Goal: Feedback & Contribution: Contribute content

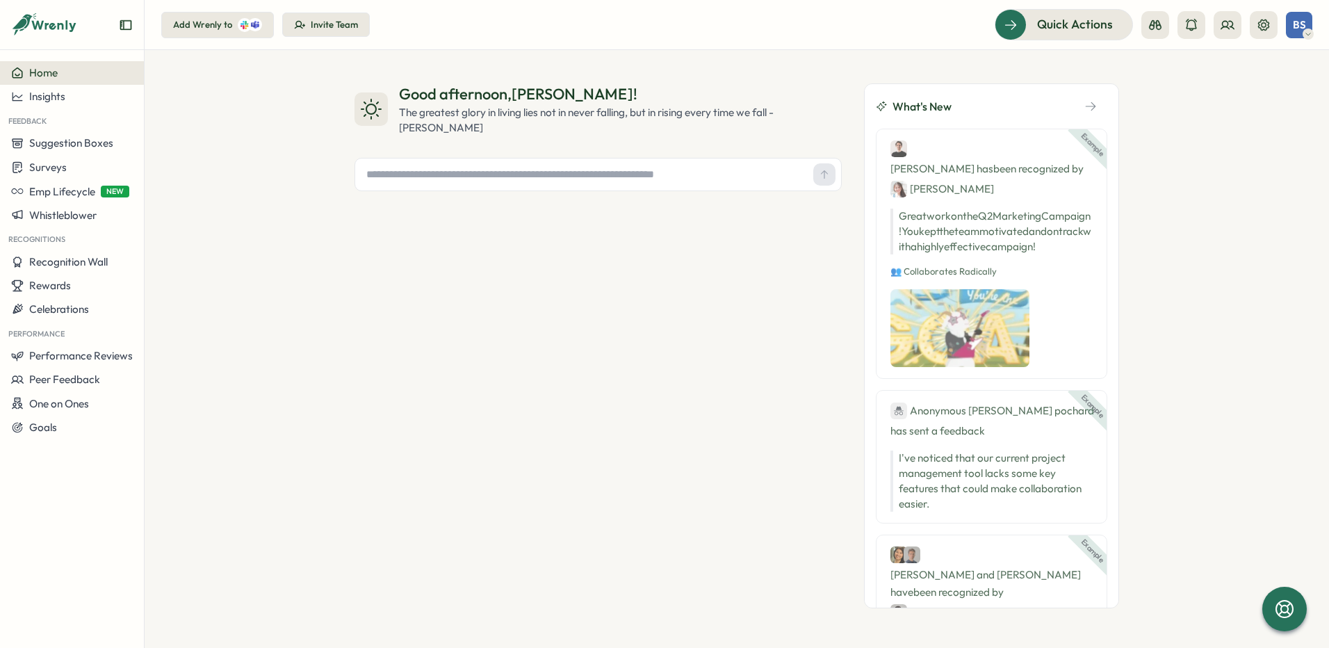
click at [1309, 31] on icon at bounding box center [1307, 33] width 7 height 11
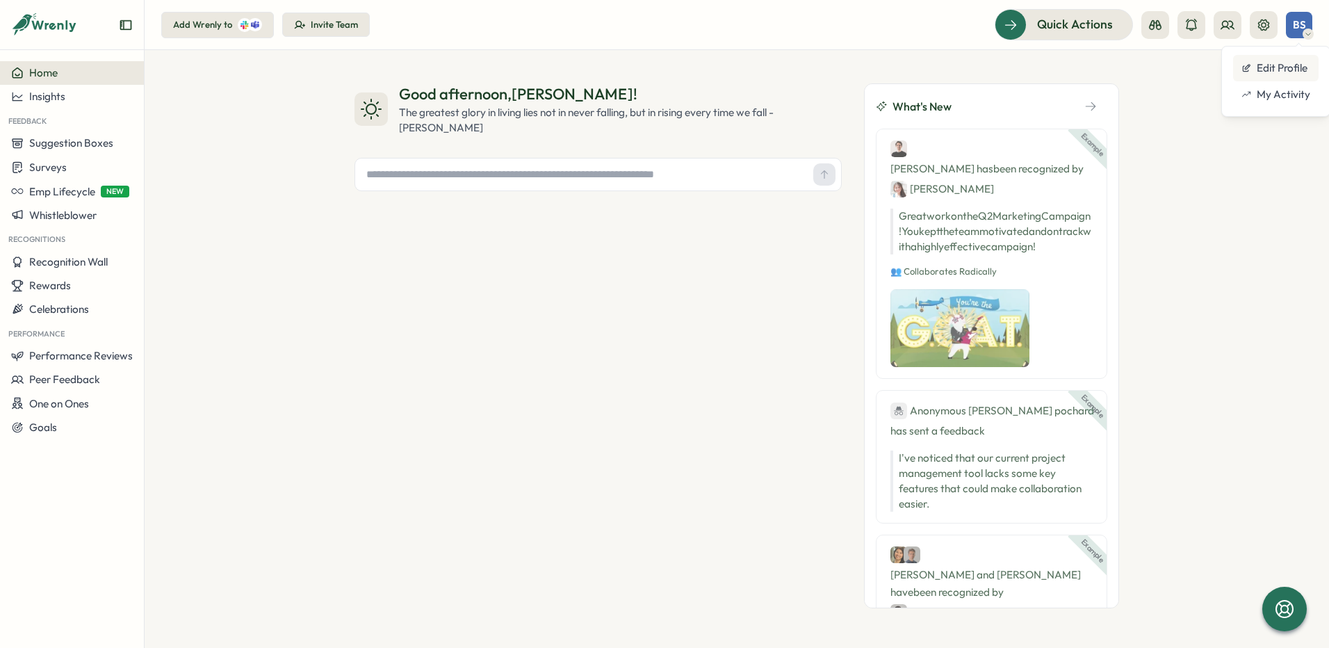
click at [1294, 74] on div "Edit Profile" at bounding box center [1275, 67] width 69 height 15
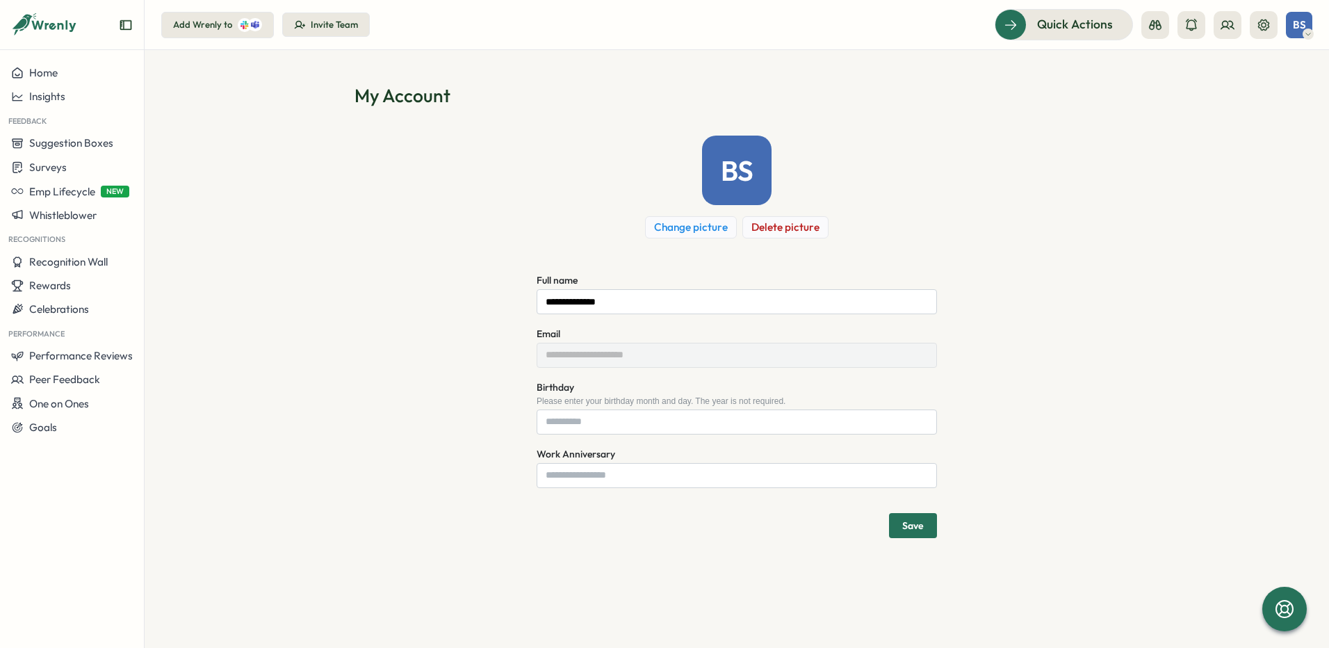
click at [1309, 31] on icon at bounding box center [1307, 33] width 7 height 11
click at [1273, 96] on div "My Activity" at bounding box center [1275, 94] width 69 height 15
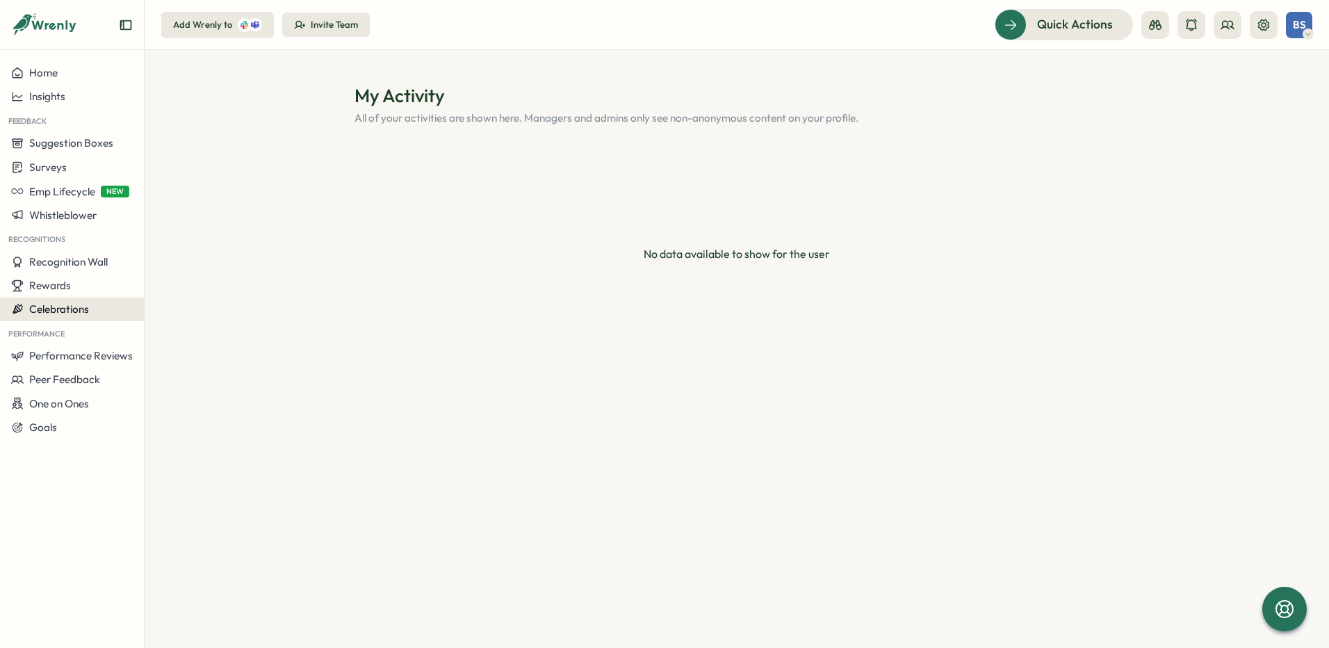
click at [72, 300] on button "Celebrations" at bounding box center [72, 309] width 144 height 24
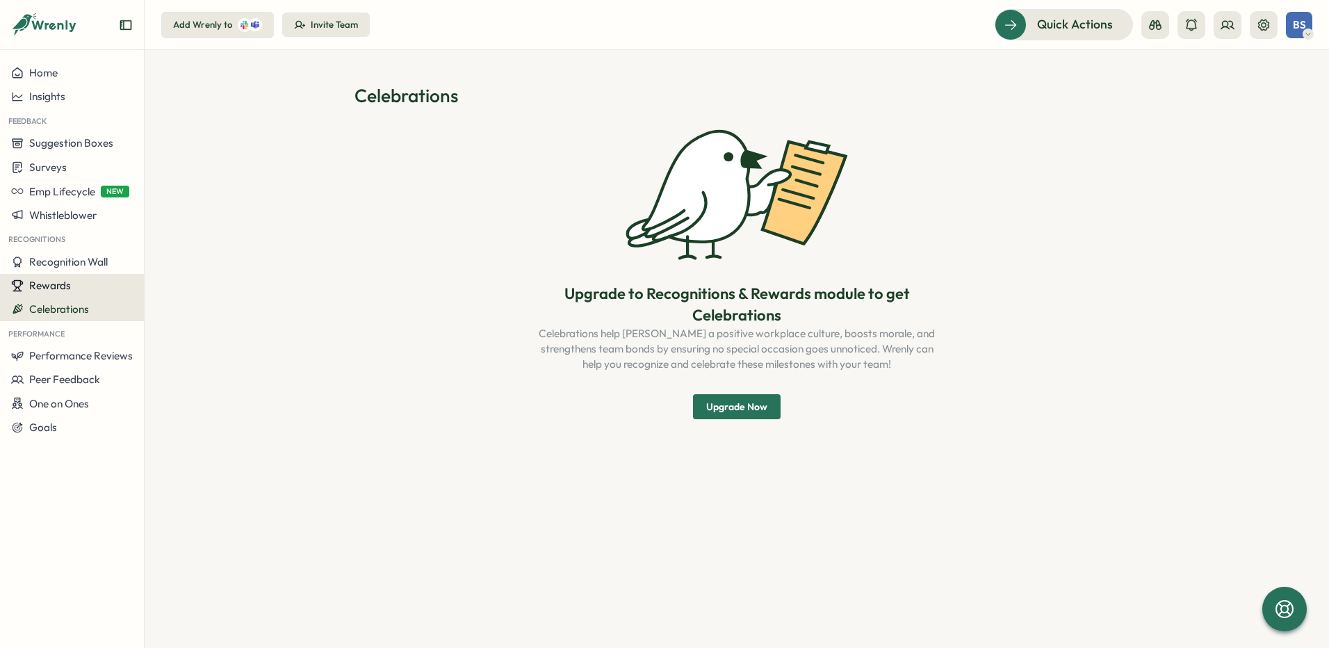
click at [60, 282] on span "Rewards" at bounding box center [50, 285] width 42 height 13
click at [81, 259] on span "Recognition Wall" at bounding box center [68, 261] width 79 height 13
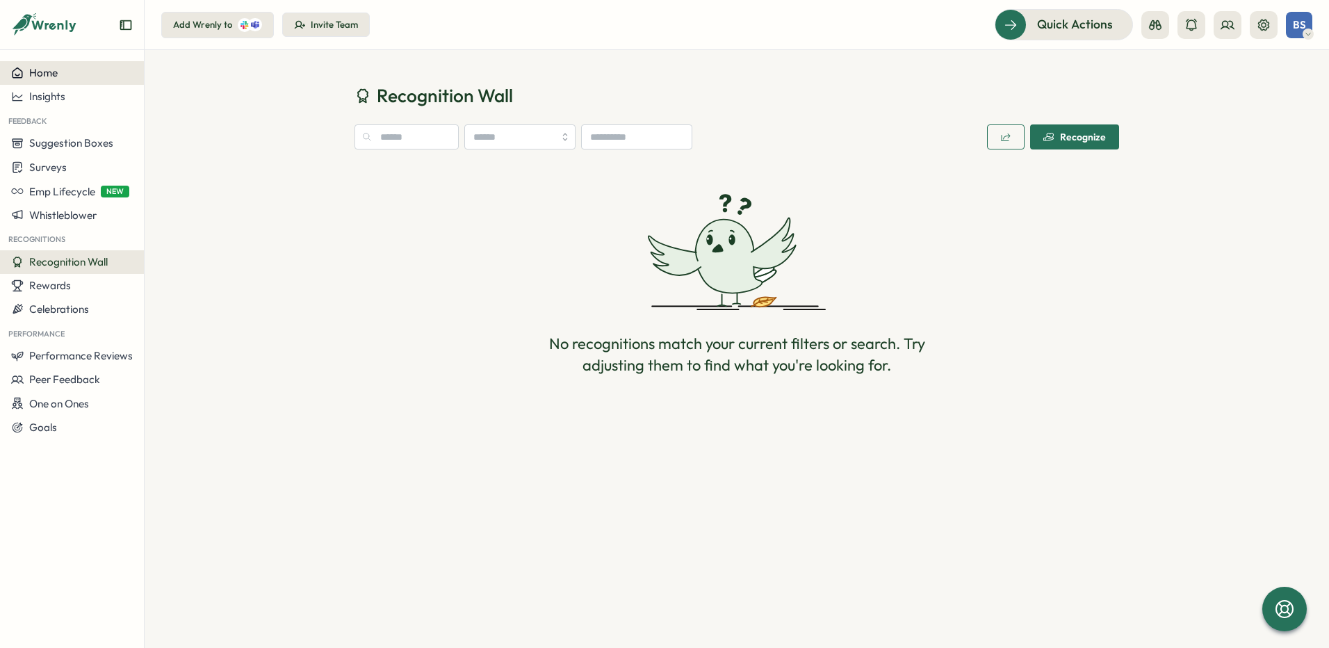
click at [44, 72] on span "Home" at bounding box center [43, 72] width 28 height 13
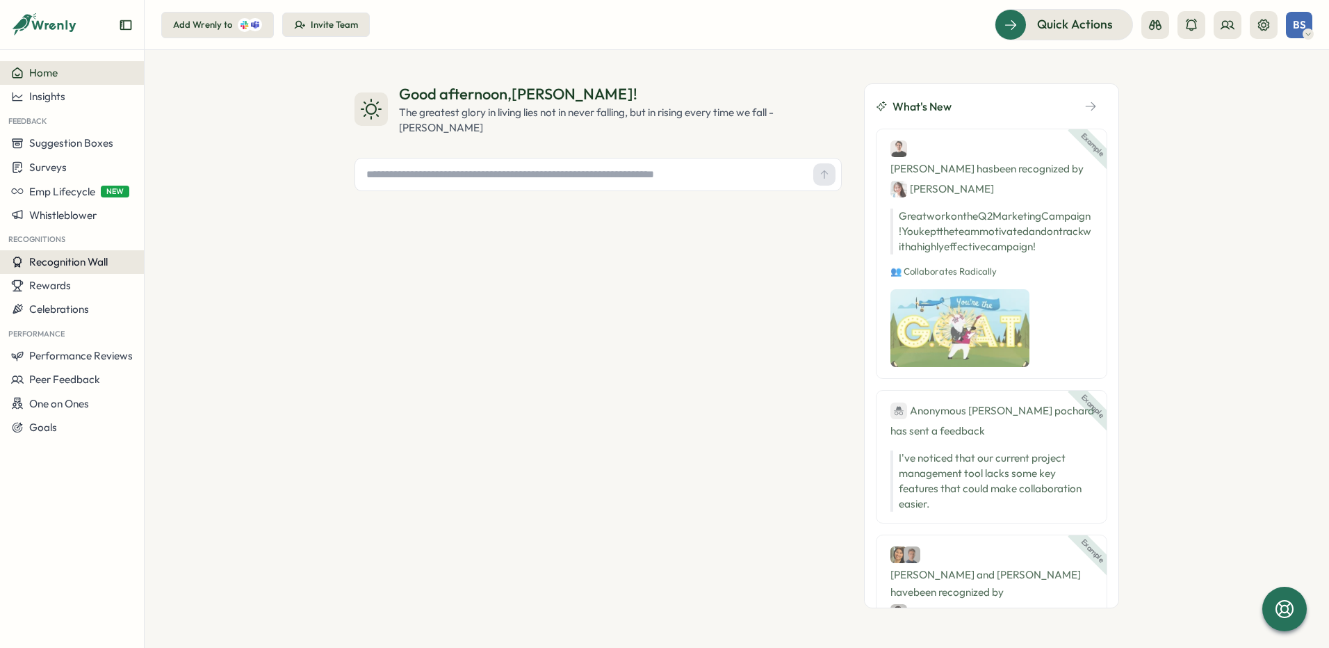
click at [76, 255] on span "Recognition Wall" at bounding box center [68, 261] width 79 height 13
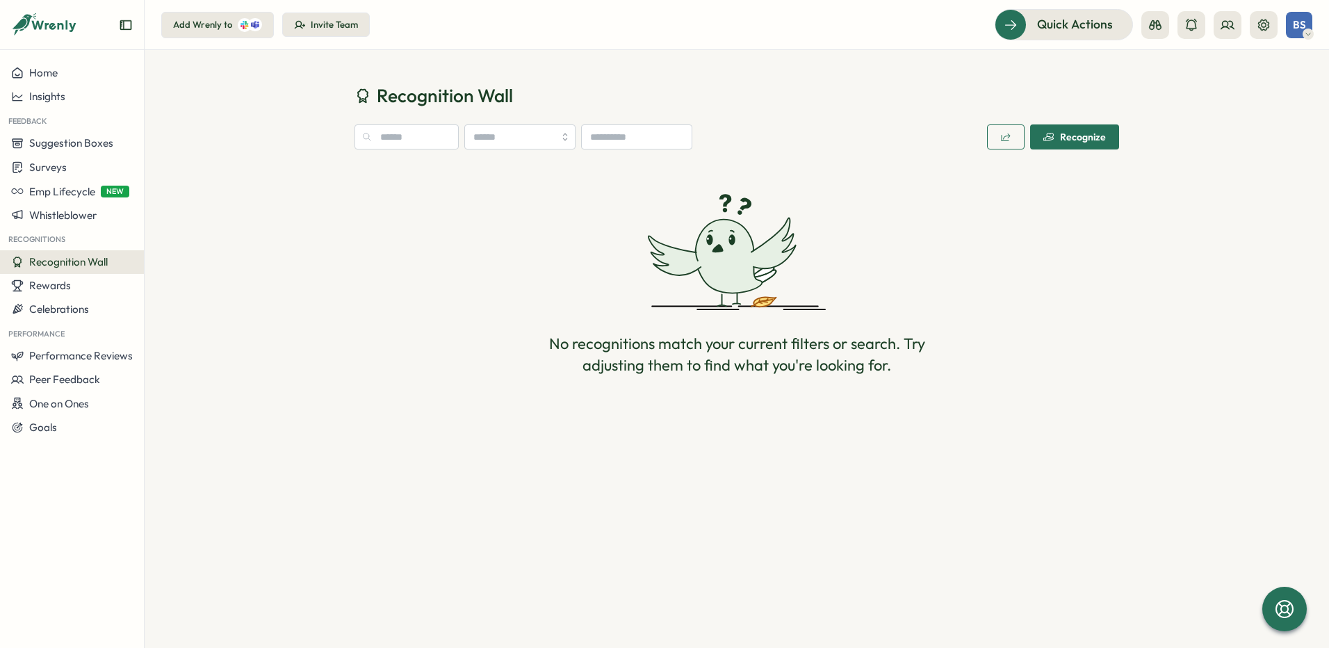
click at [50, 256] on span "Recognition Wall" at bounding box center [68, 261] width 79 height 13
click at [1063, 135] on div "Recognize" at bounding box center [1074, 136] width 63 height 11
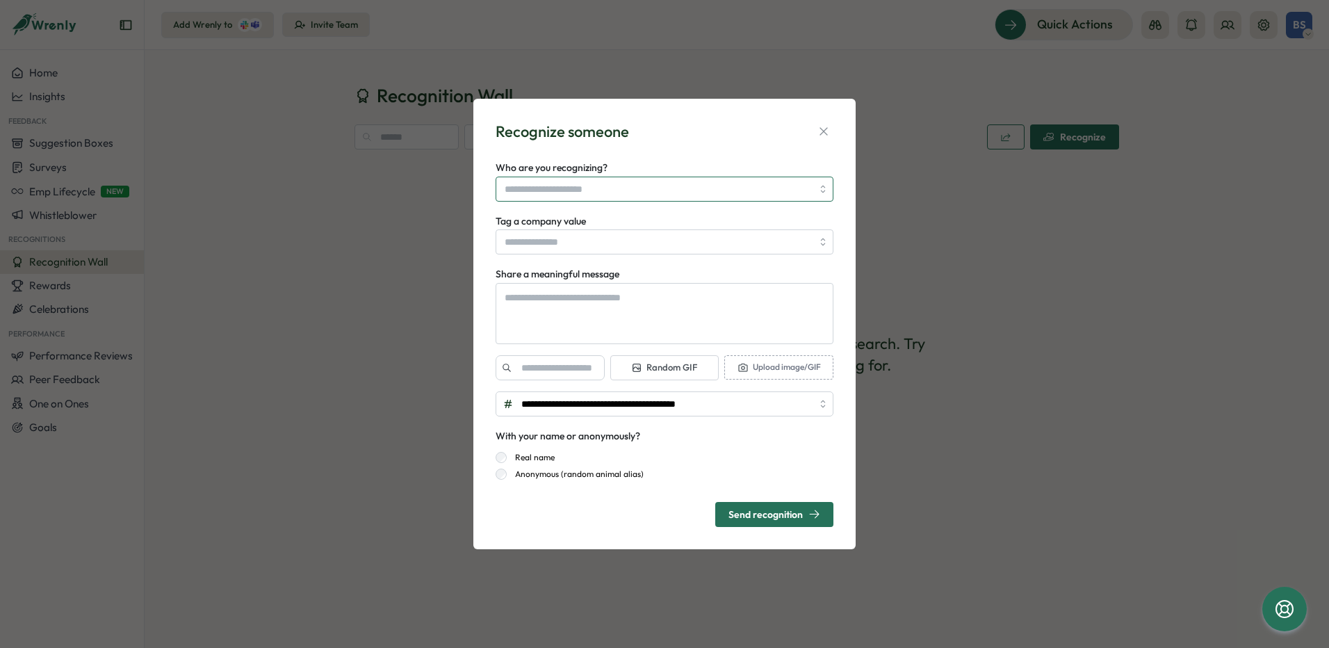
type textarea "*"
click at [680, 182] on input "Who are you recognizing?" at bounding box center [658, 189] width 307 height 24
type input "**********"
type textarea "*"
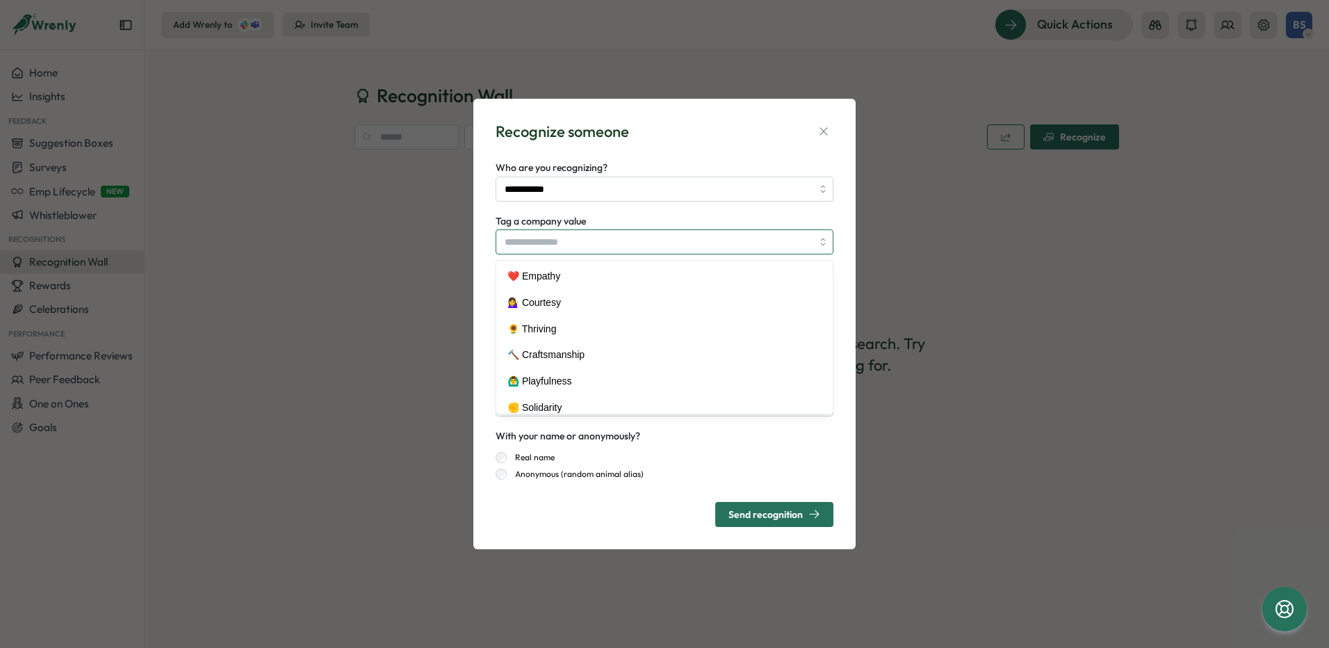
click at [778, 245] on input "Tag a company value" at bounding box center [664, 241] width 338 height 25
click at [826, 126] on icon "button" at bounding box center [824, 131] width 14 height 14
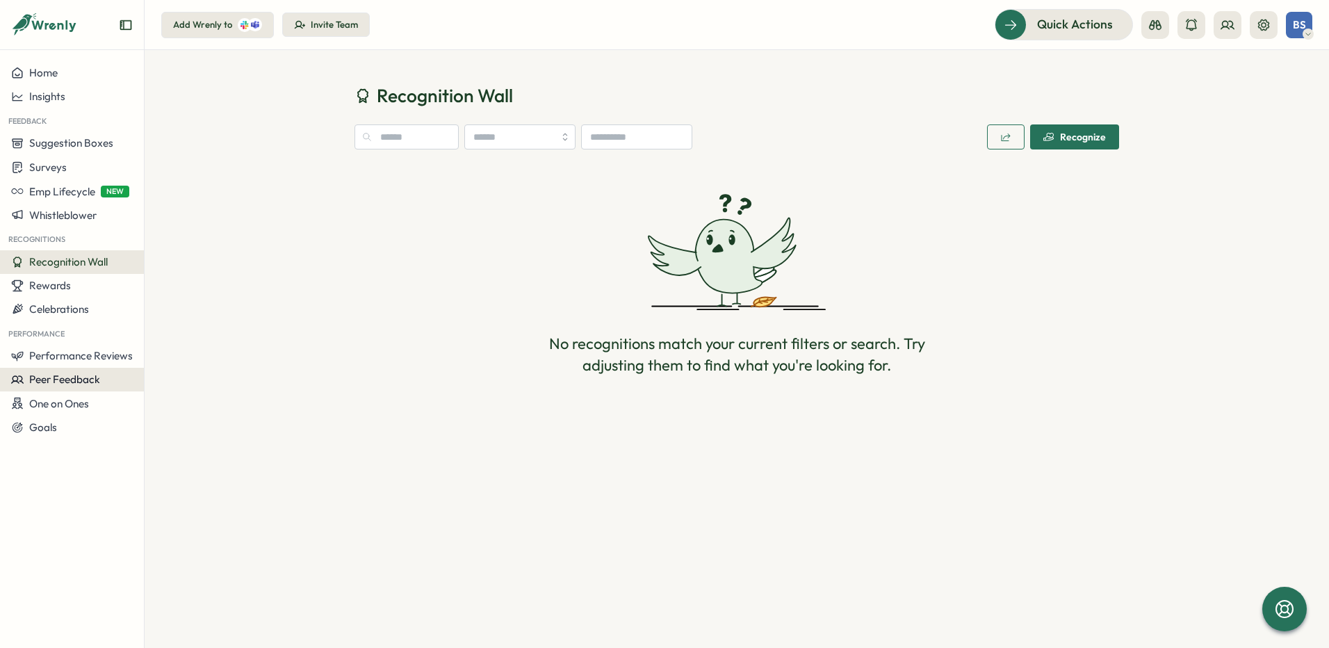
click at [66, 375] on span "Peer Feedback" at bounding box center [64, 378] width 71 height 13
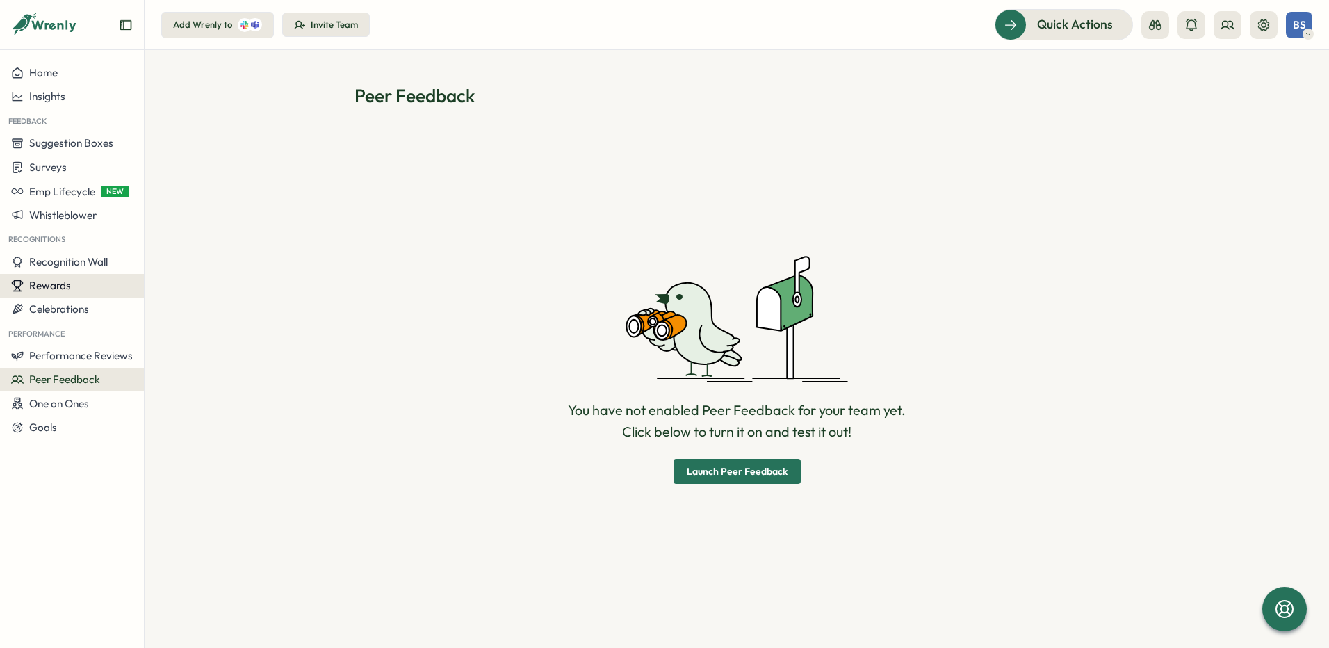
click at [49, 281] on span "Rewards" at bounding box center [50, 285] width 42 height 13
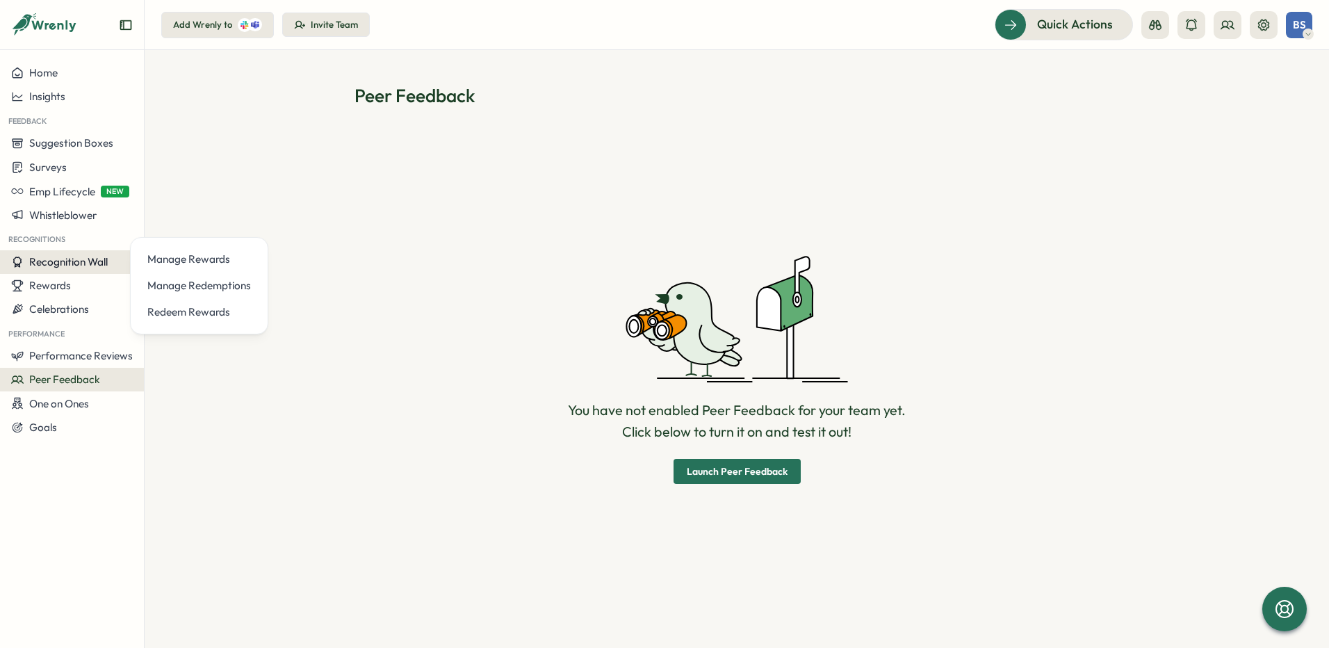
click at [40, 252] on button "Recognition Wall" at bounding box center [72, 262] width 144 height 24
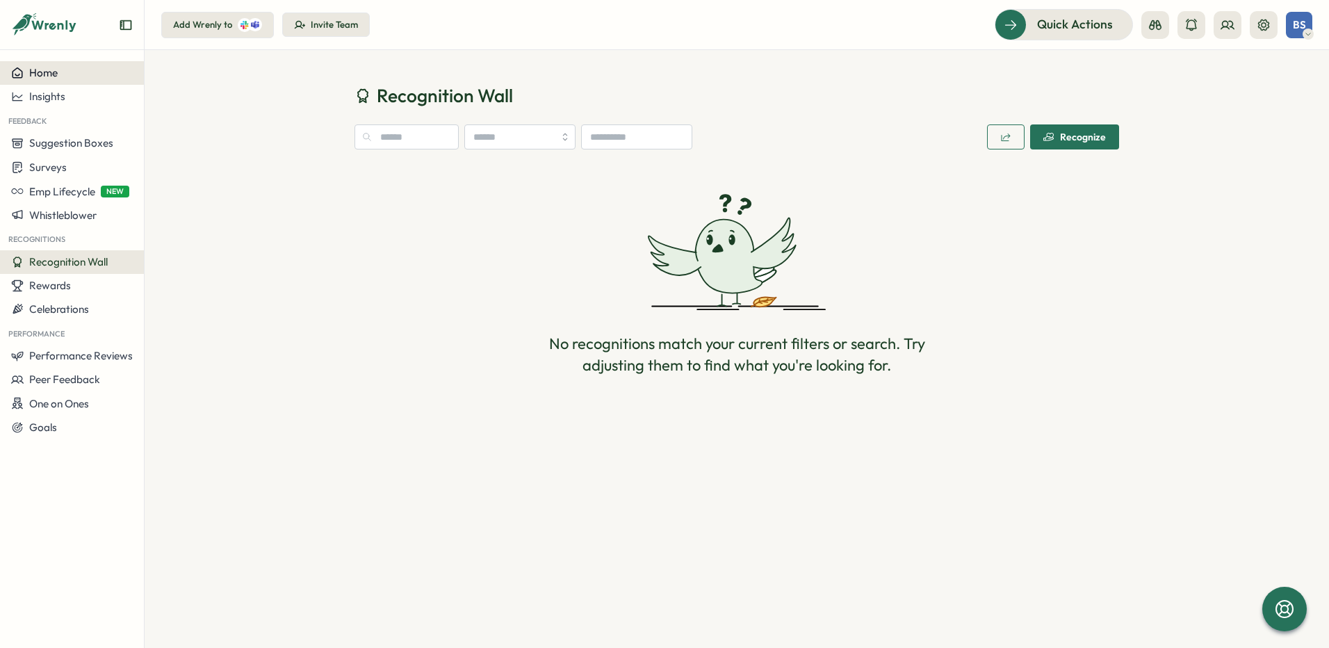
click at [51, 68] on span "Home" at bounding box center [43, 72] width 28 height 13
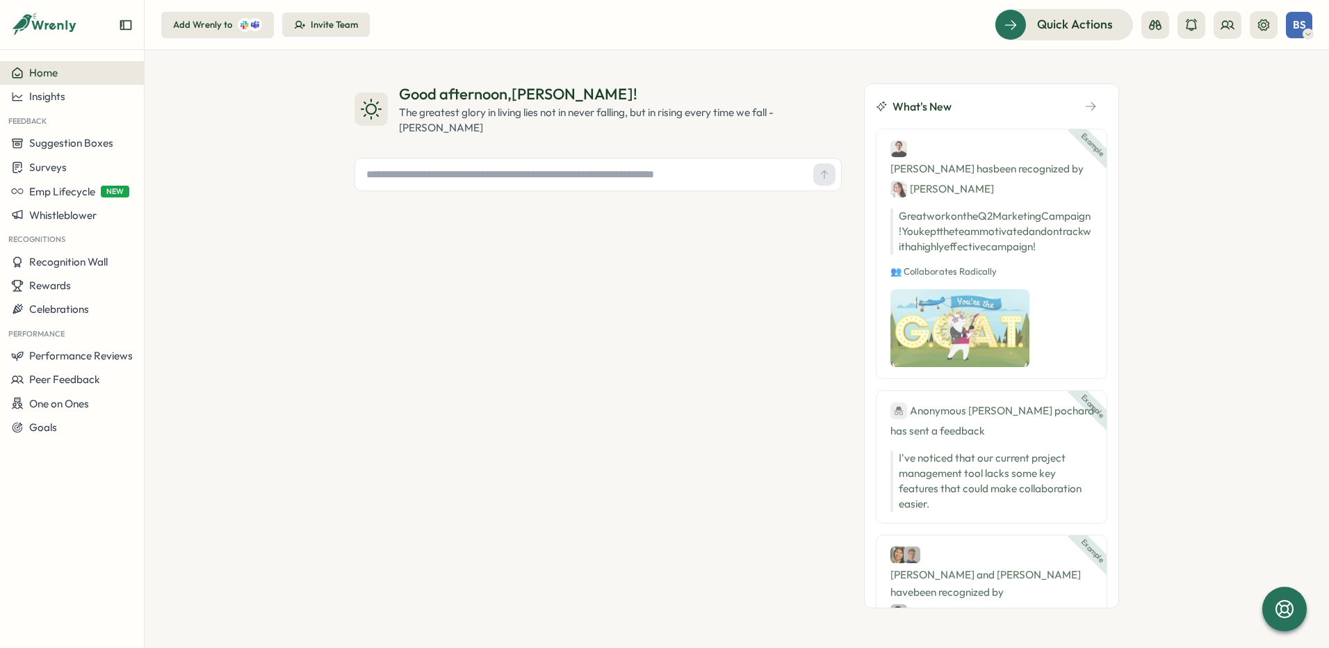
click at [450, 176] on input "text" at bounding box center [584, 174] width 447 height 21
type input "**********"
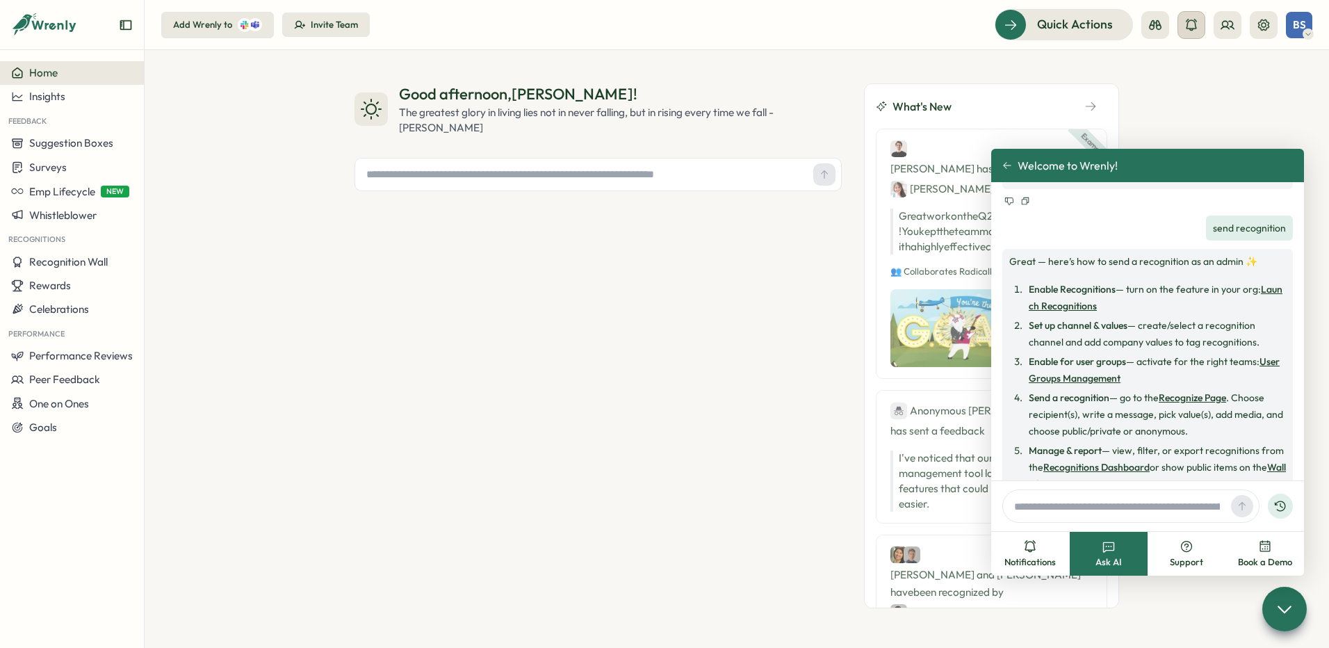
scroll to position [697, 0]
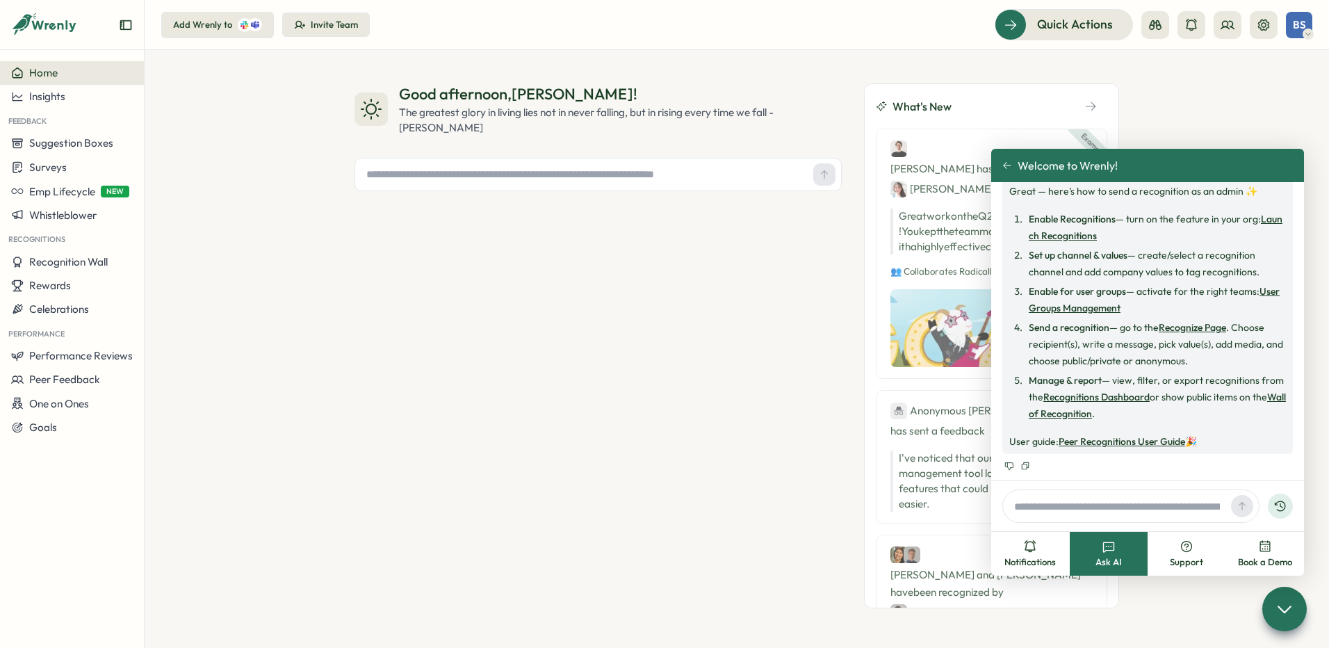
click at [1179, 325] on link "Recognize Page" at bounding box center [1191, 327] width 67 height 13
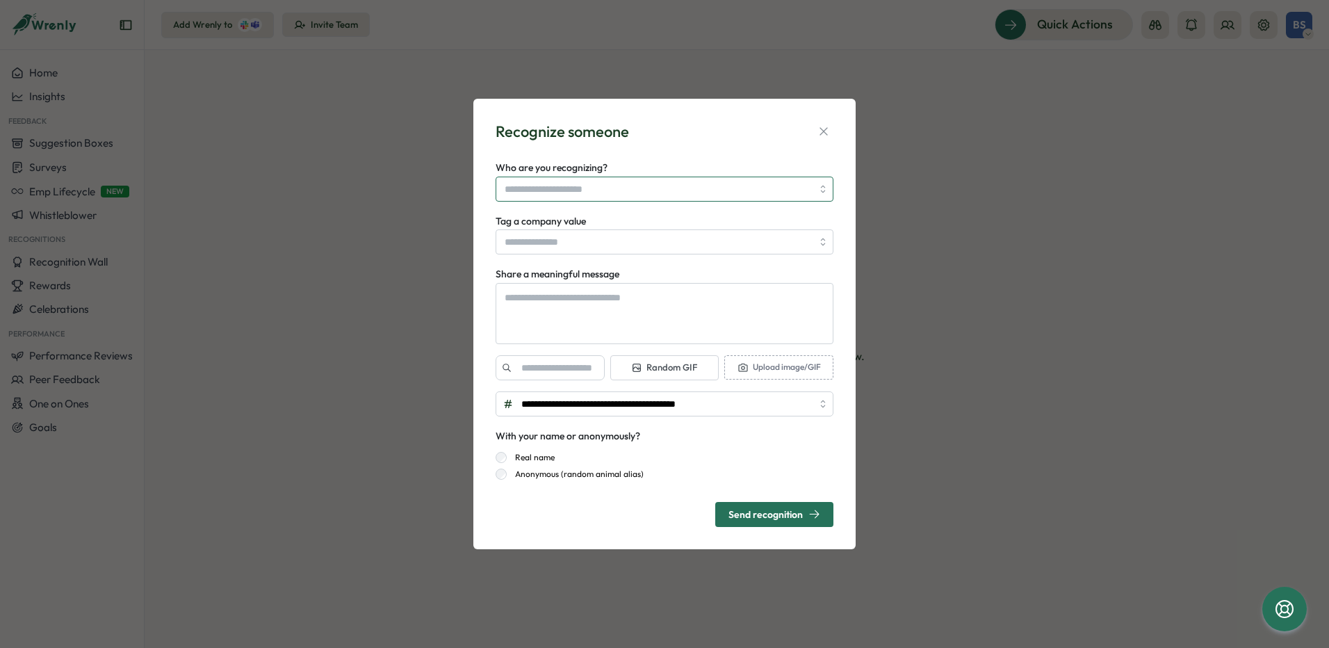
type textarea "*"
click at [623, 195] on input "Who are you recognizing?" at bounding box center [658, 189] width 307 height 24
type input "**********"
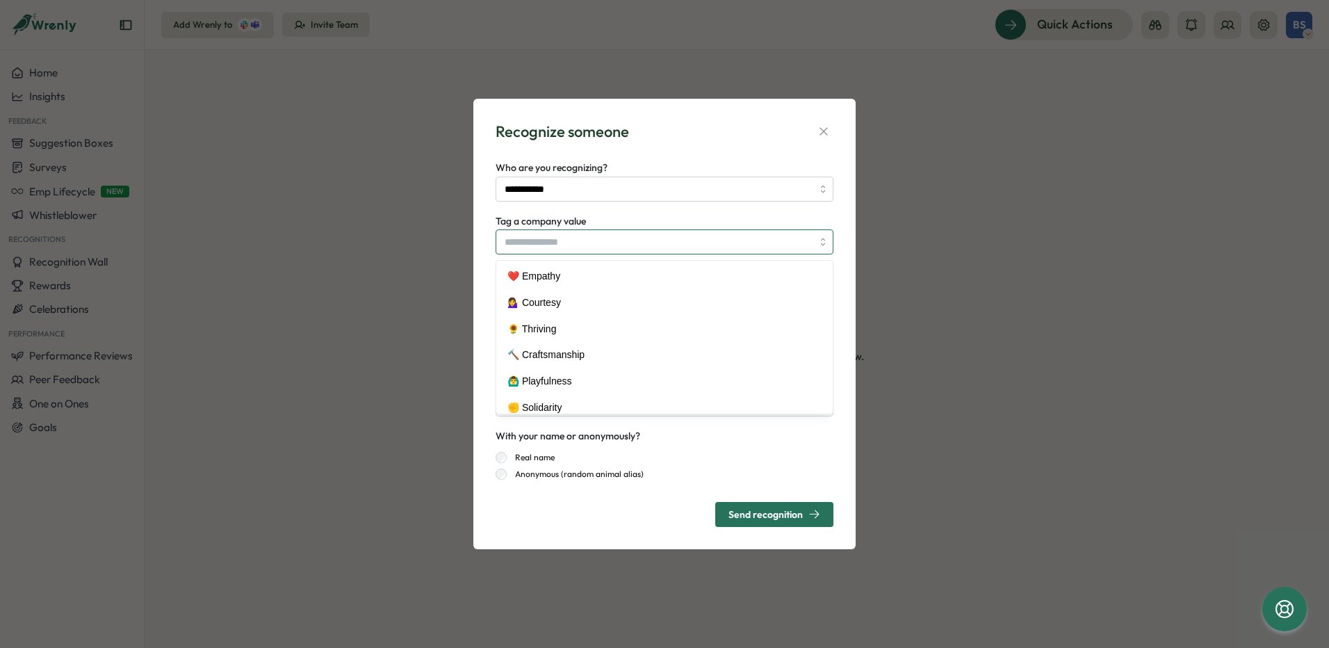
click at [719, 244] on input "Tag a company value" at bounding box center [664, 241] width 338 height 25
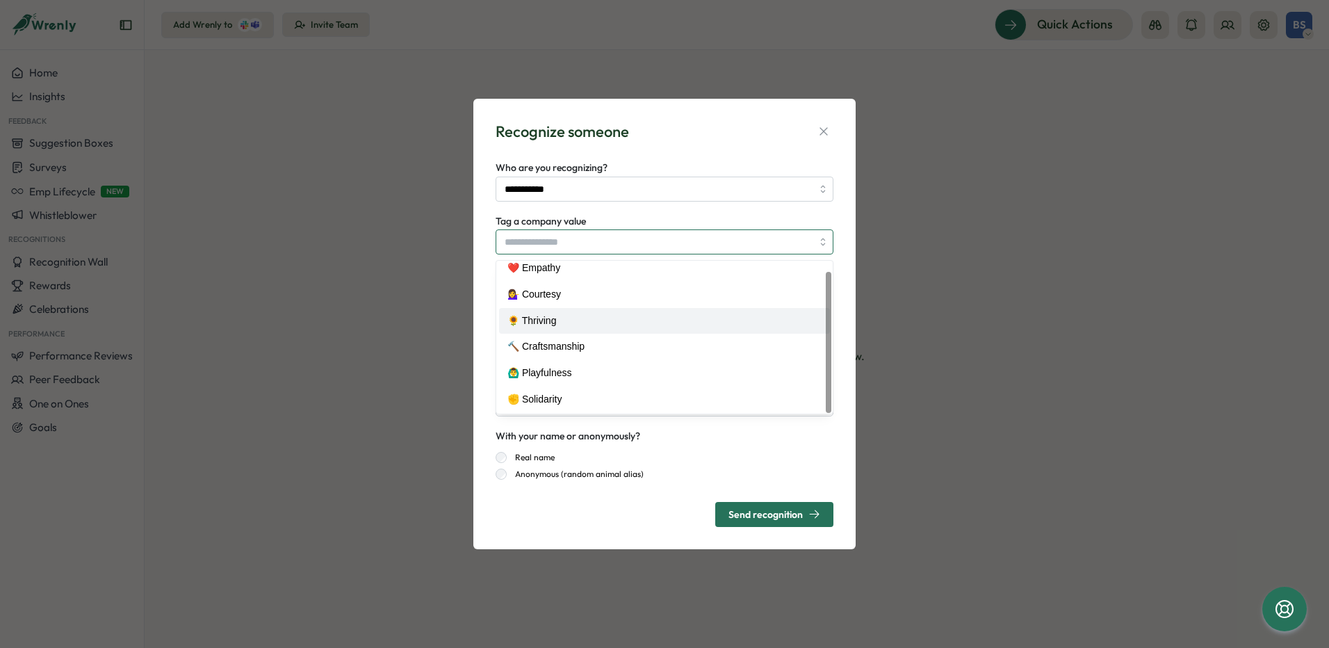
scroll to position [10, 0]
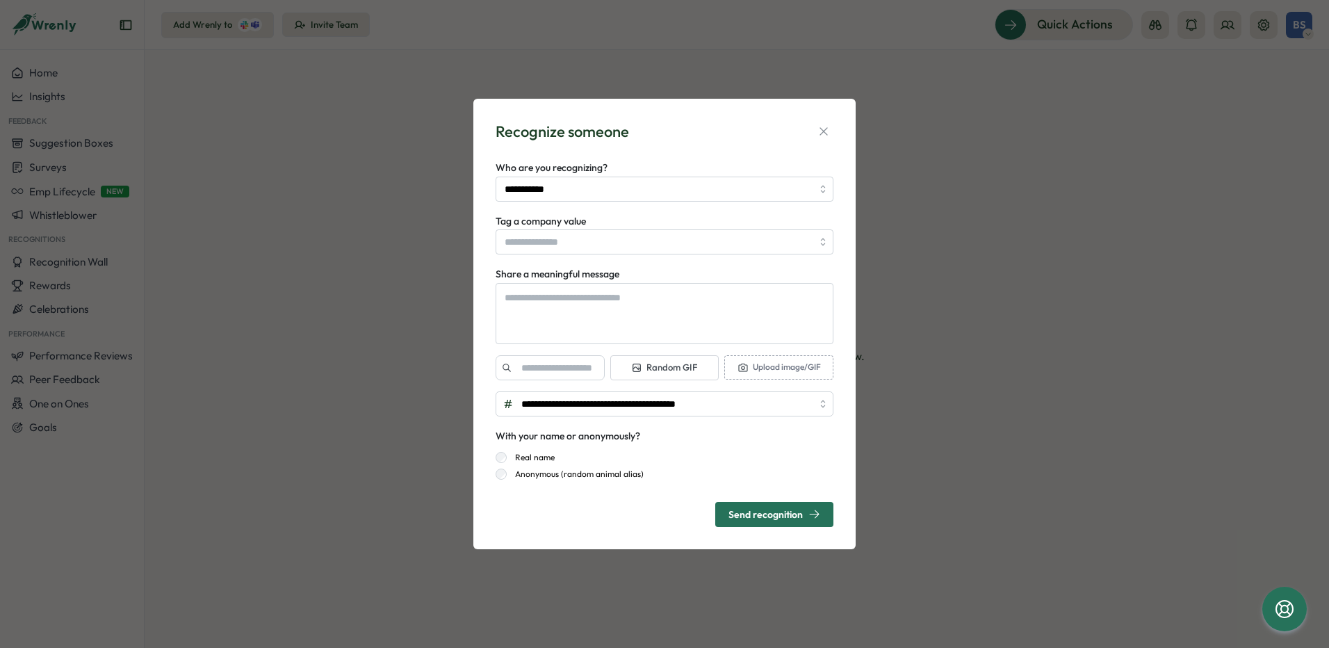
click at [923, 218] on div "**********" at bounding box center [664, 324] width 1329 height 648
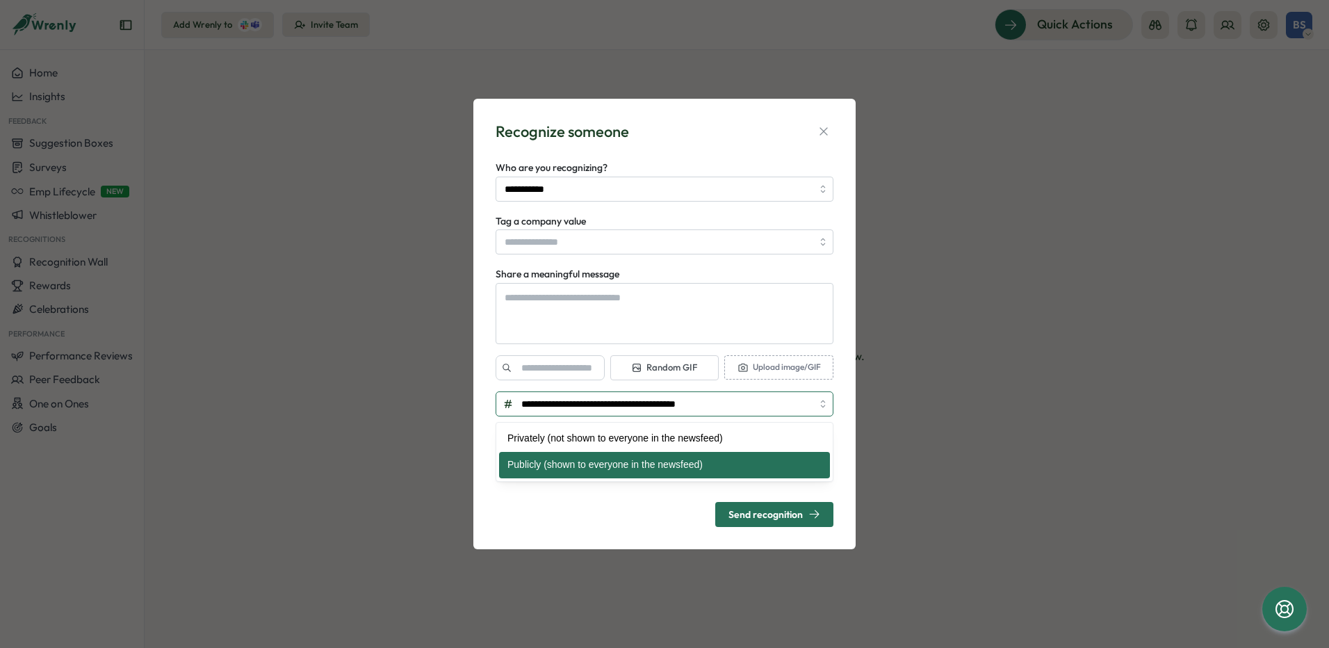
click at [818, 407] on input "**********" at bounding box center [664, 403] width 338 height 25
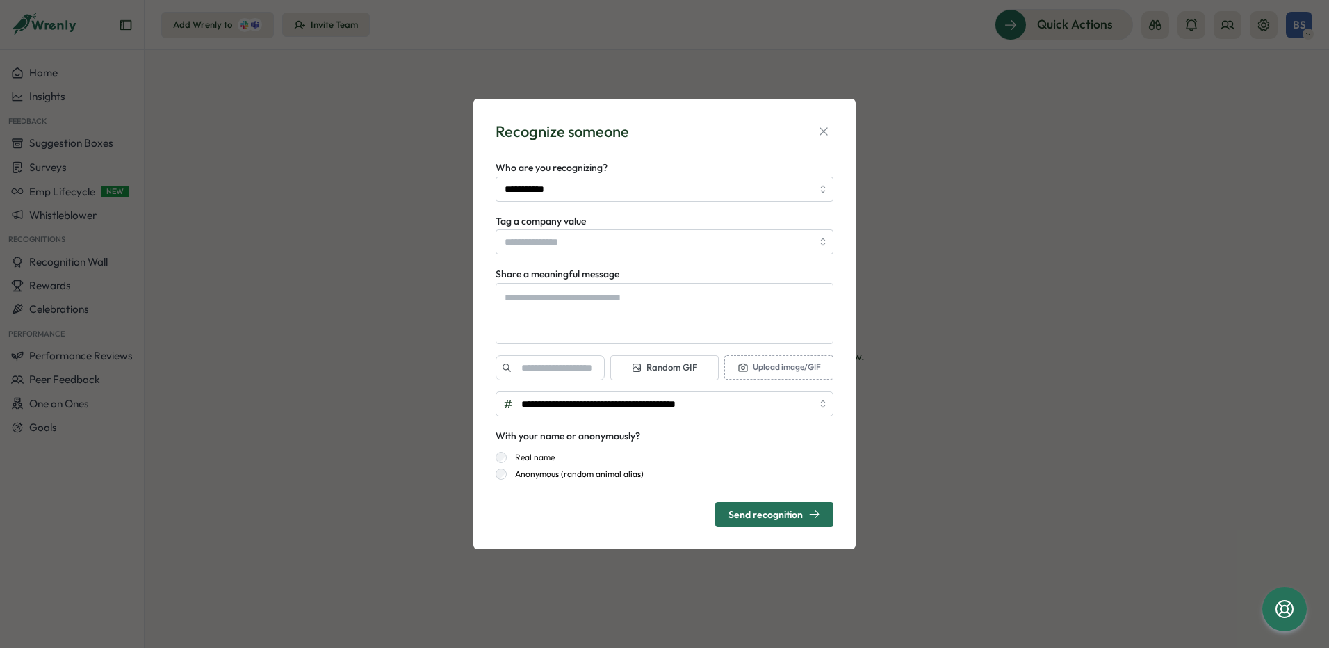
click at [987, 306] on div "**********" at bounding box center [664, 324] width 1329 height 648
click at [825, 126] on icon "button" at bounding box center [824, 131] width 14 height 14
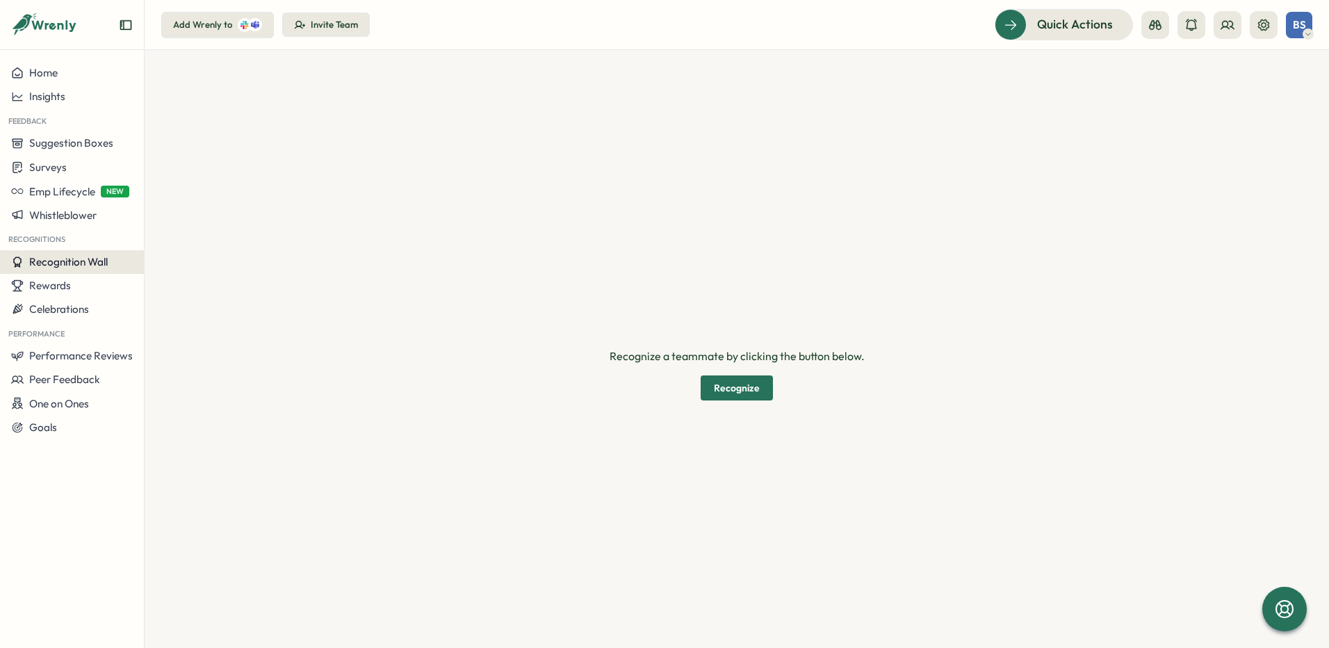
click at [28, 268] on div "Recognition Wall" at bounding box center [59, 262] width 97 height 13
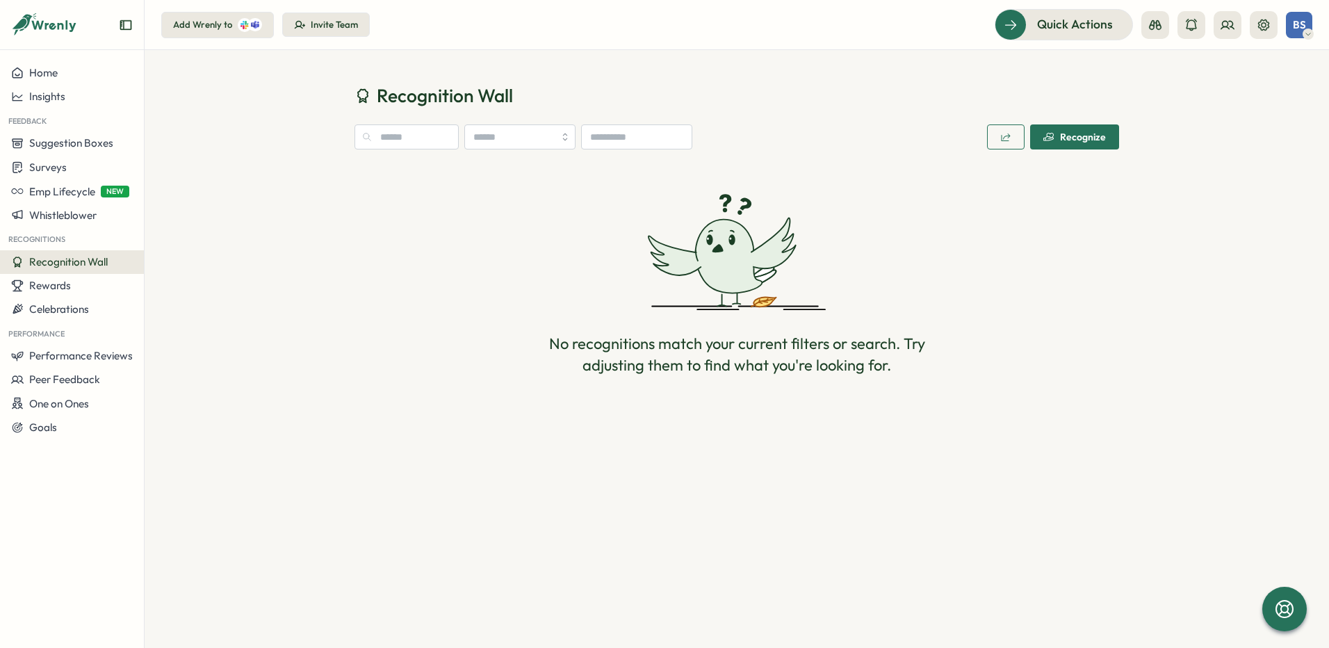
click at [1061, 135] on div "Recognize" at bounding box center [1074, 136] width 63 height 11
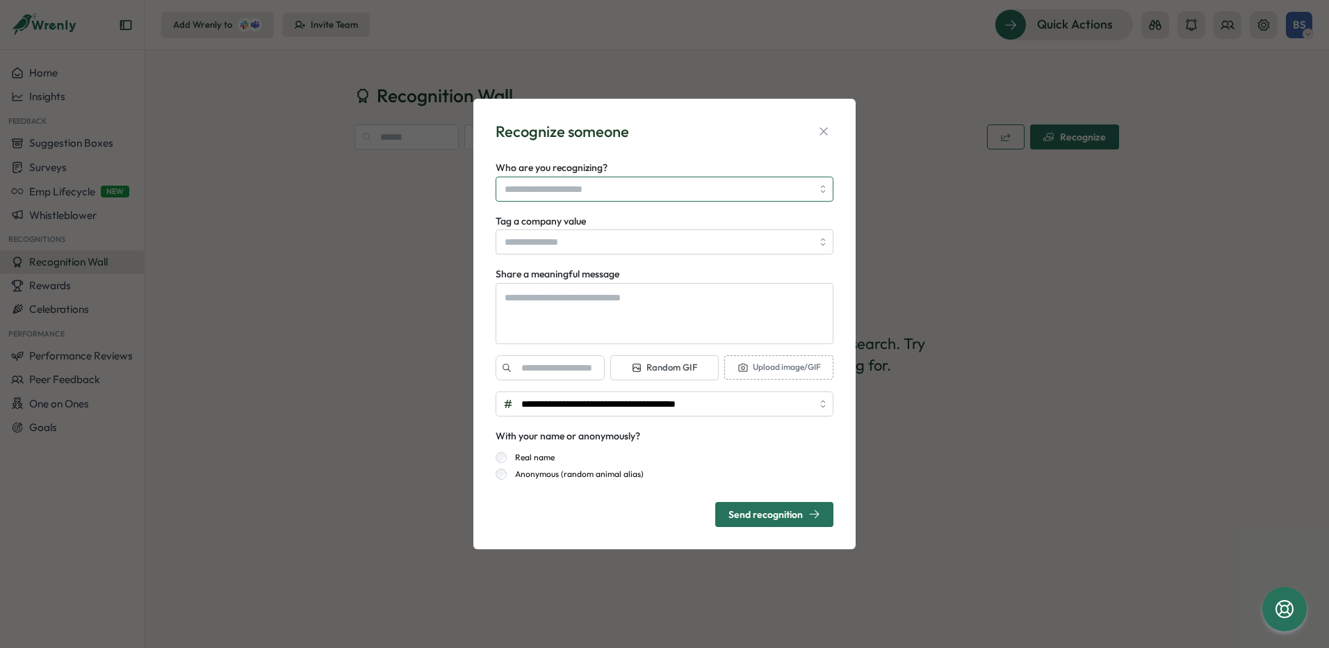
type textarea "*"
click at [729, 183] on input "Who are you recognizing?" at bounding box center [658, 189] width 307 height 24
type input "**********"
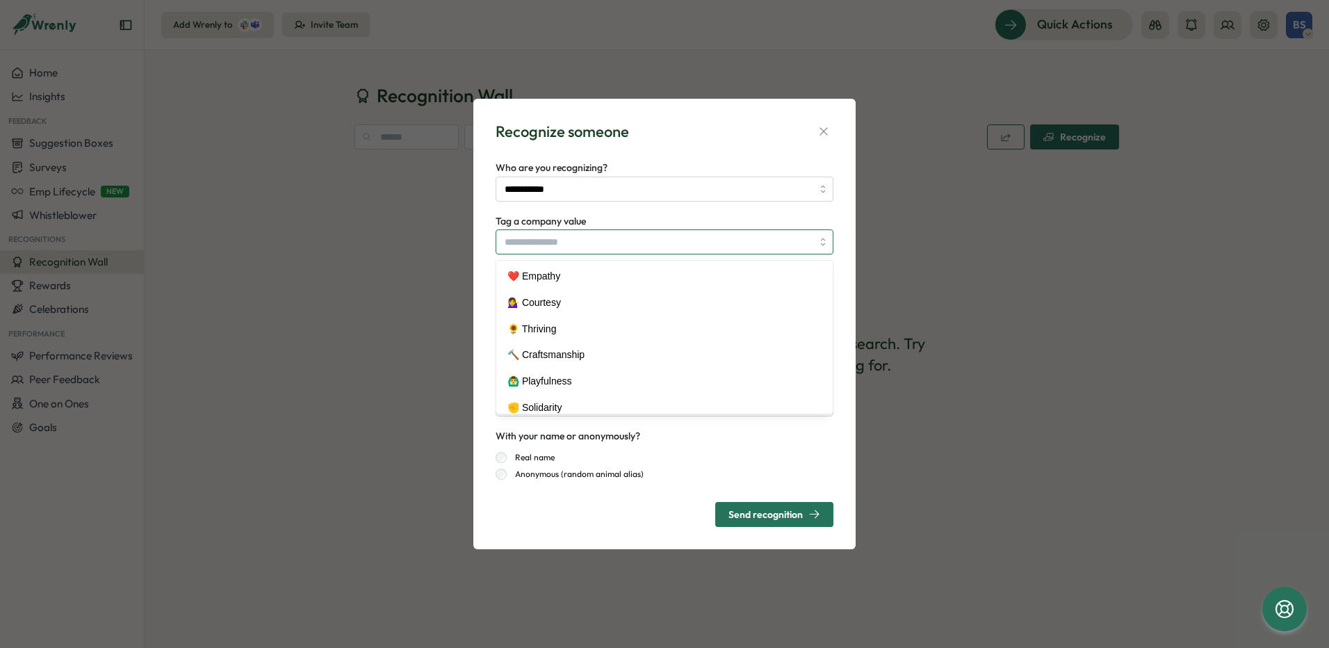
click at [807, 250] on input "Tag a company value" at bounding box center [664, 241] width 338 height 25
type textarea "*"
type input "**********"
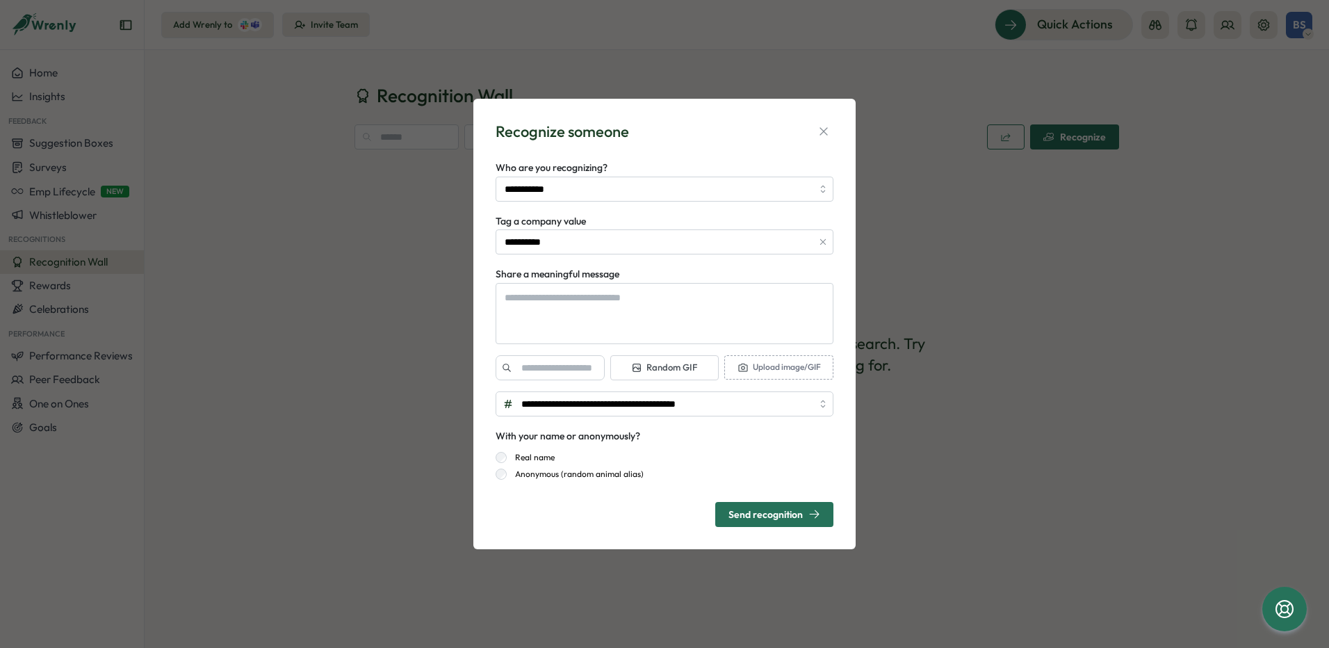
click at [1120, 372] on div "**********" at bounding box center [664, 324] width 1329 height 648
click at [819, 128] on icon "button" at bounding box center [824, 131] width 14 height 14
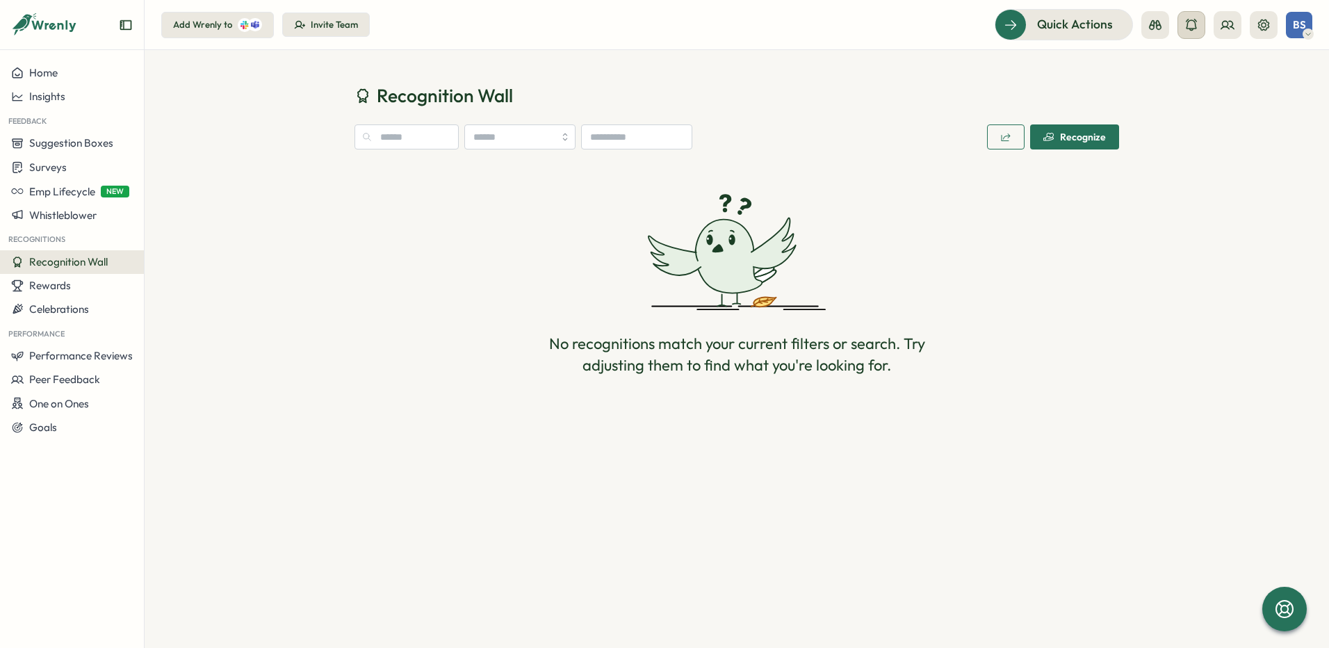
click at [1190, 26] on icon at bounding box center [1191, 25] width 14 height 14
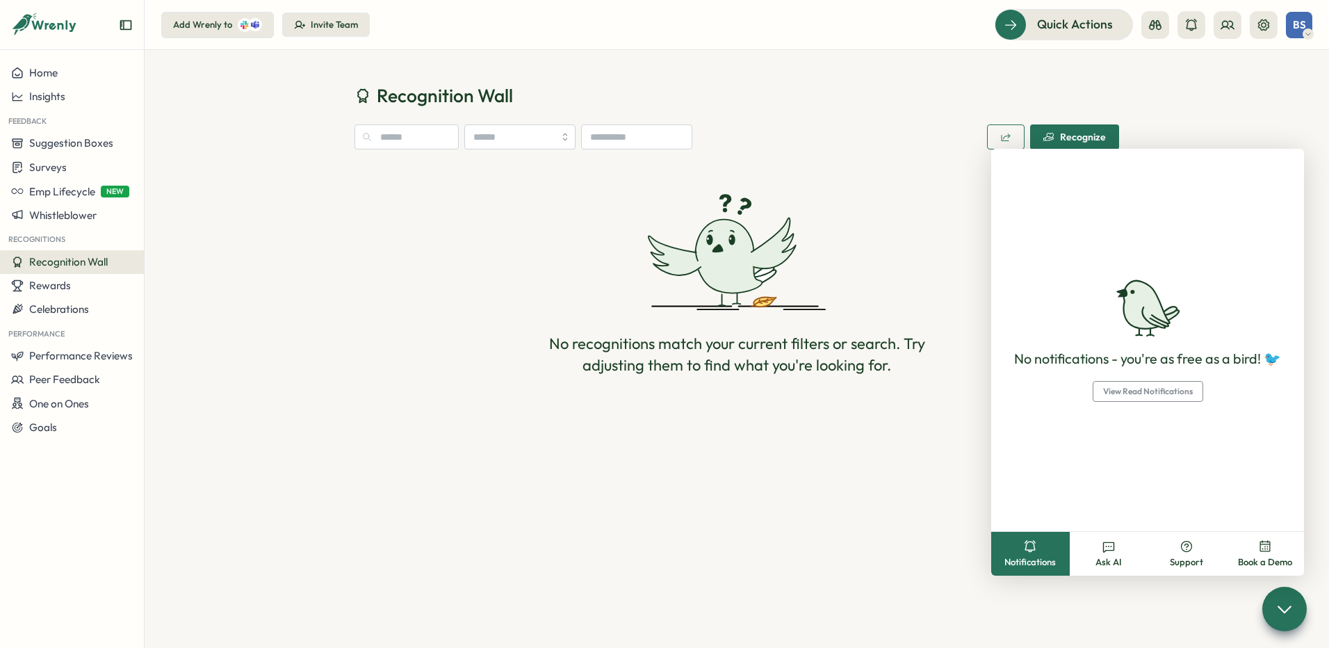
click at [1070, 139] on div "Recognize" at bounding box center [1074, 136] width 63 height 11
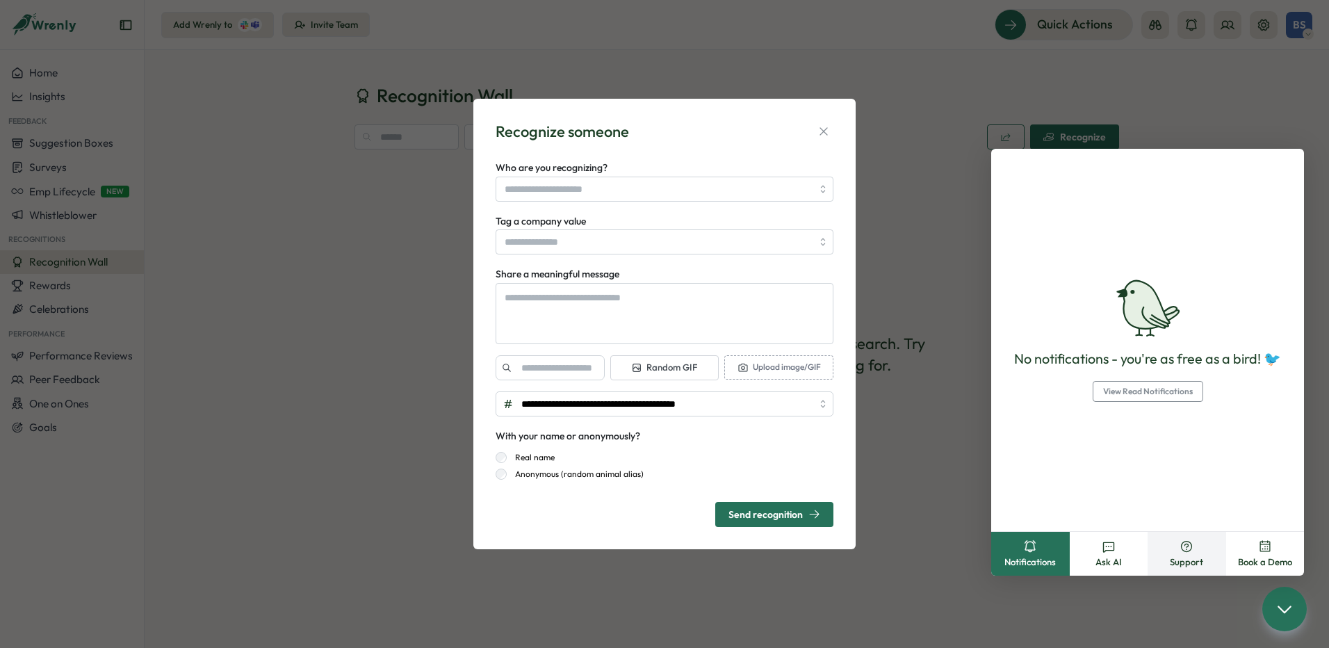
click at [1179, 550] on icon at bounding box center [1186, 546] width 14 height 14
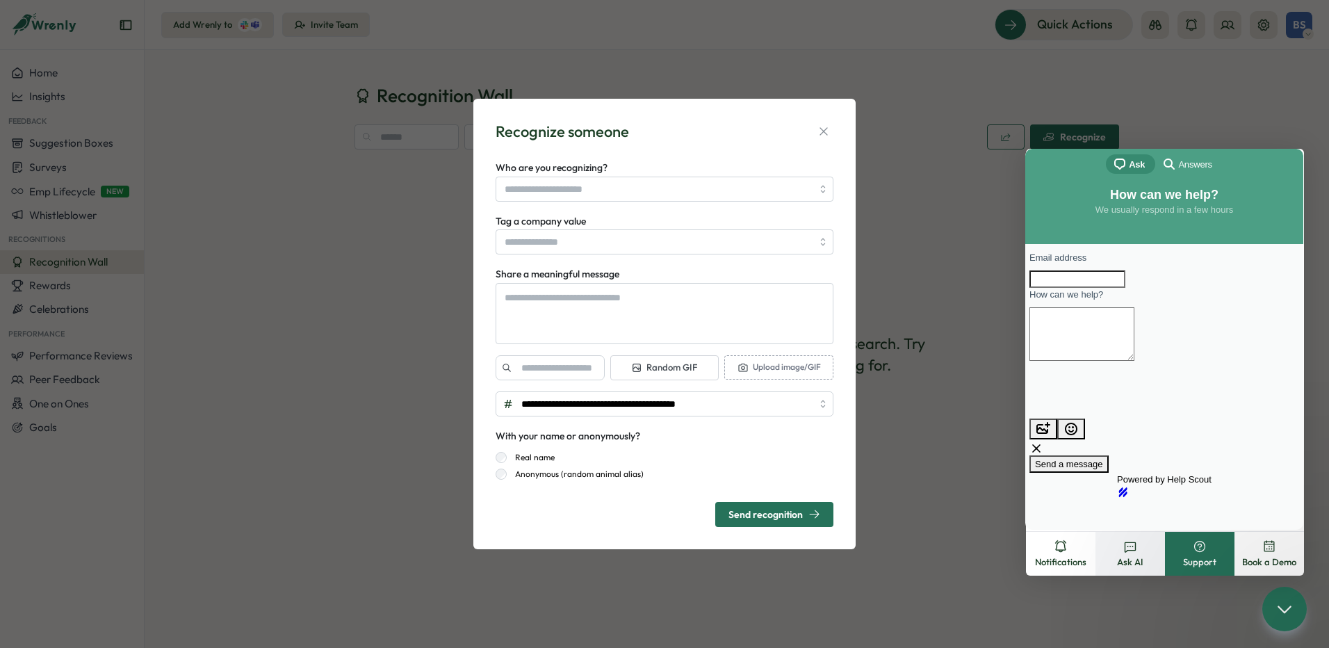
click at [1126, 552] on icon at bounding box center [1130, 546] width 14 height 14
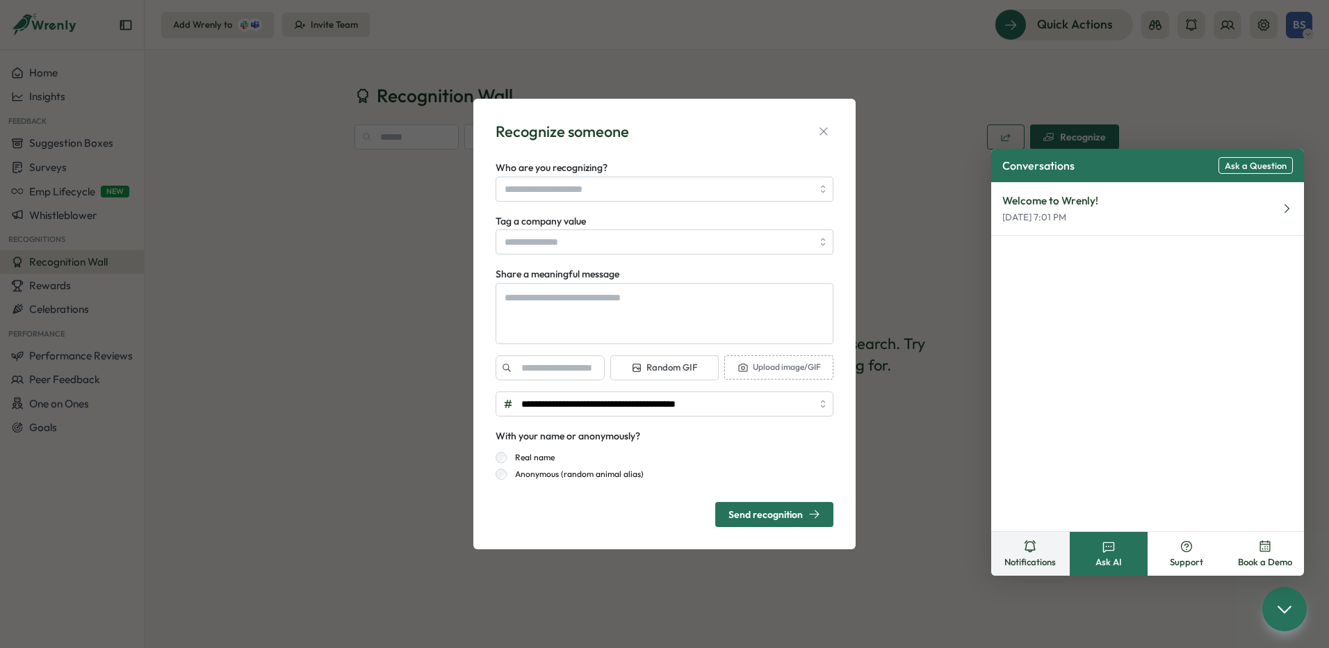
click at [1028, 555] on button "Notifications" at bounding box center [1030, 554] width 79 height 44
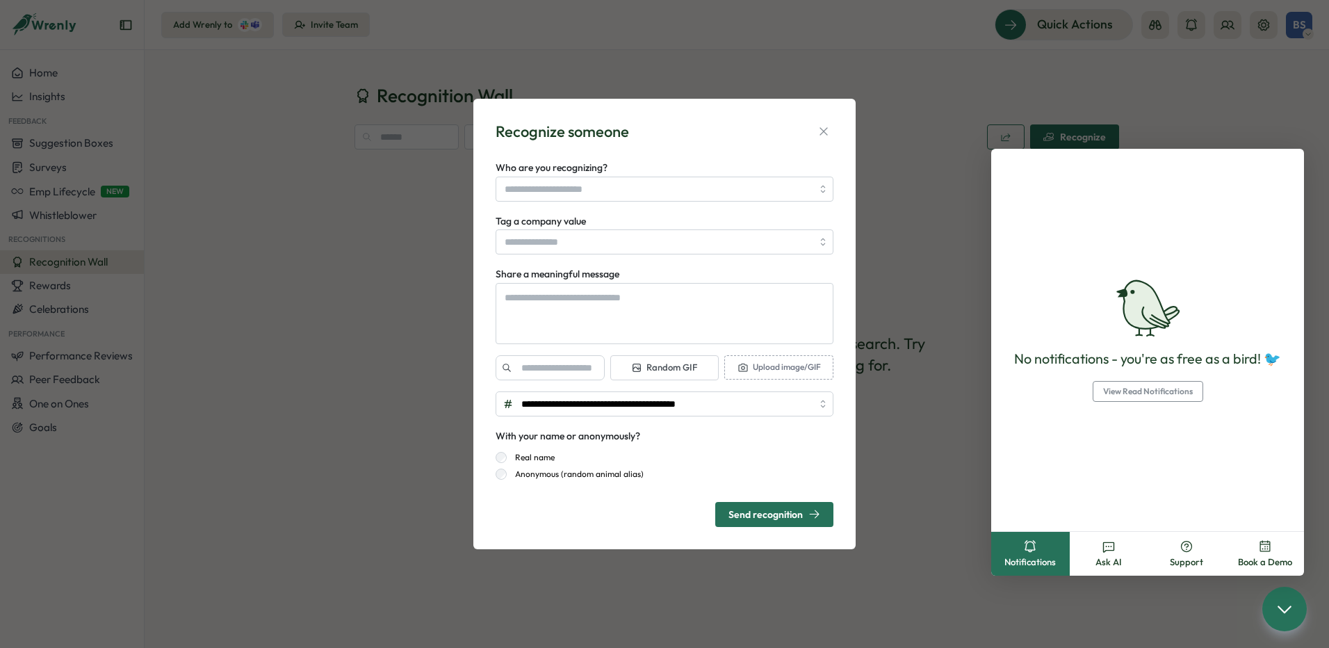
click at [1240, 103] on div "**********" at bounding box center [664, 324] width 1329 height 648
type textarea "*"
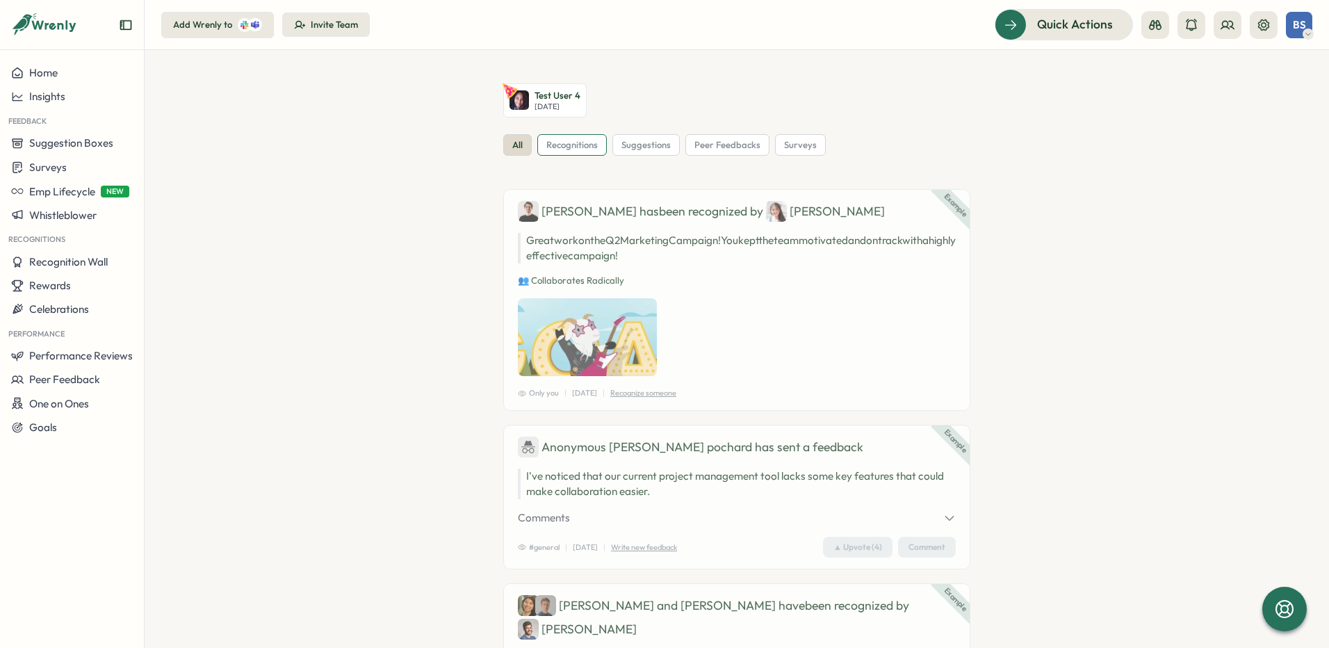
click at [556, 149] on span "recognitions" at bounding box center [571, 145] width 51 height 13
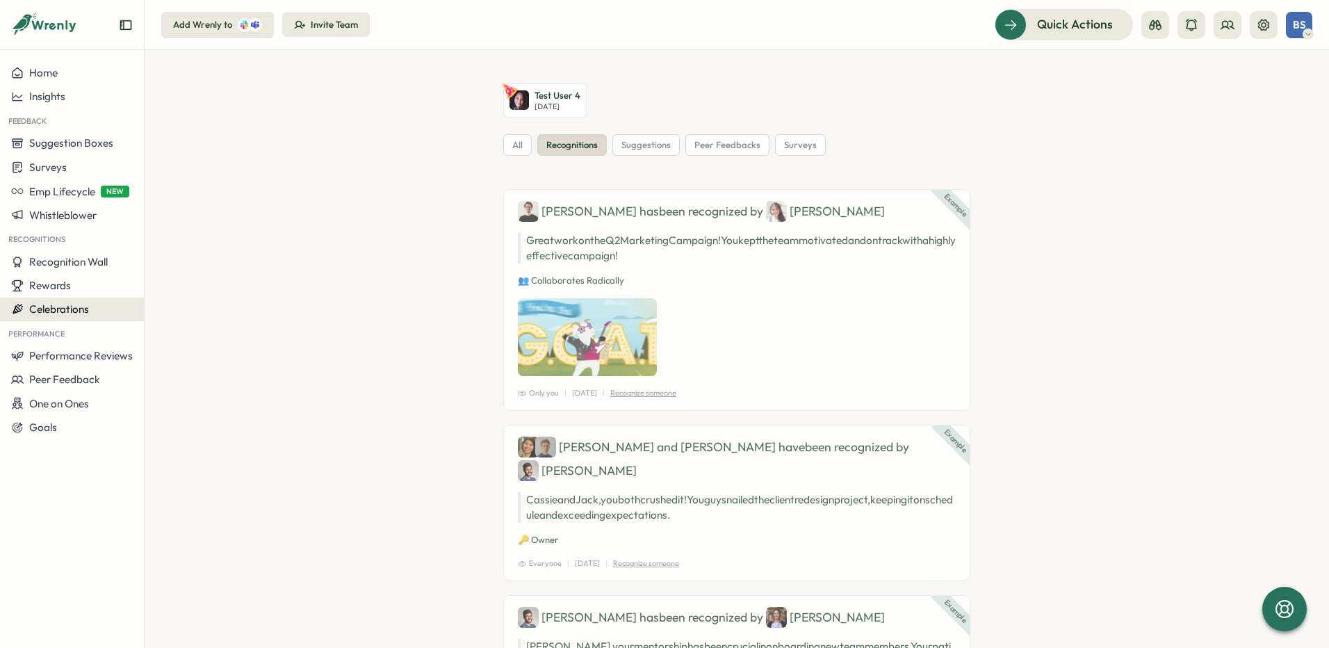
click at [76, 307] on span "Celebrations" at bounding box center [59, 308] width 60 height 13
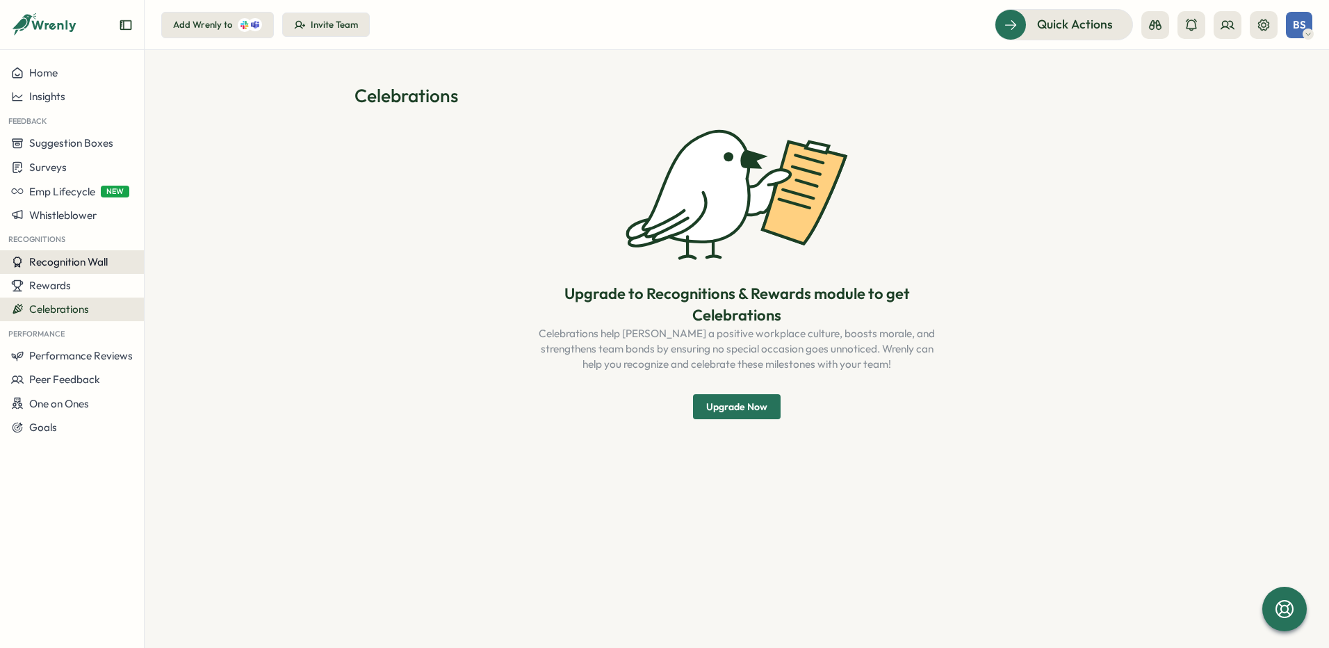
click at [51, 260] on span "Recognition Wall" at bounding box center [68, 261] width 79 height 13
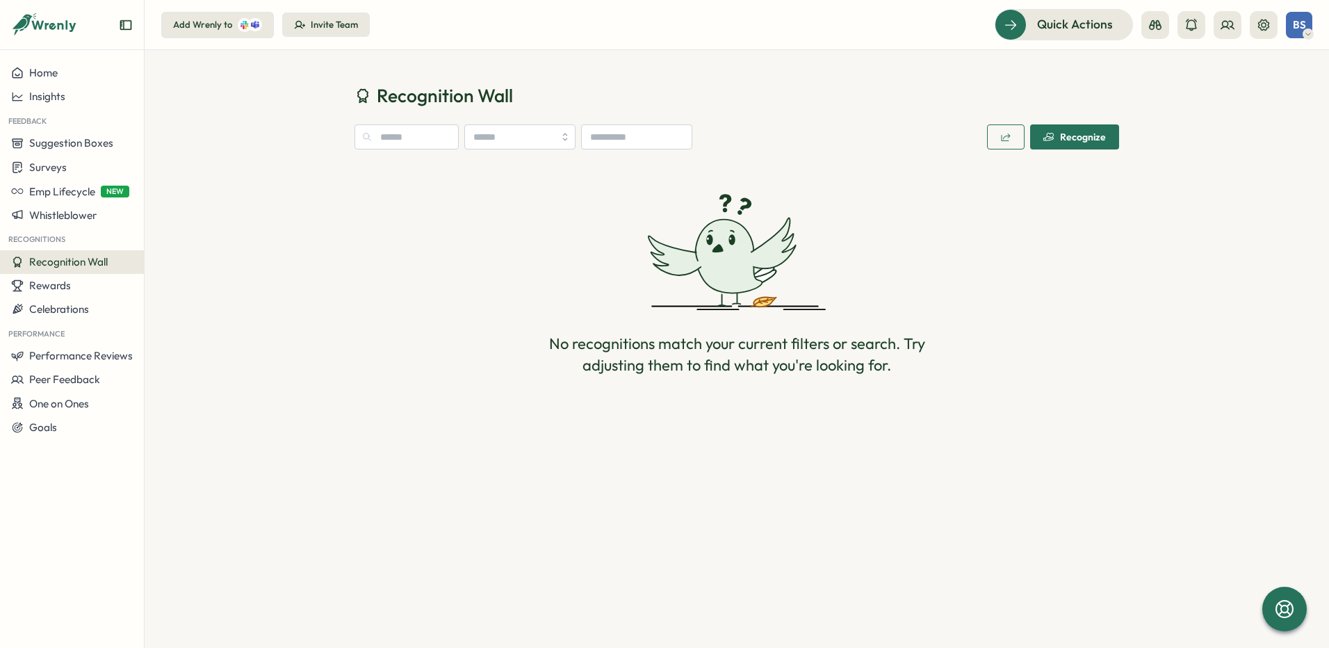
click at [1099, 135] on div "Recognize" at bounding box center [1074, 136] width 63 height 11
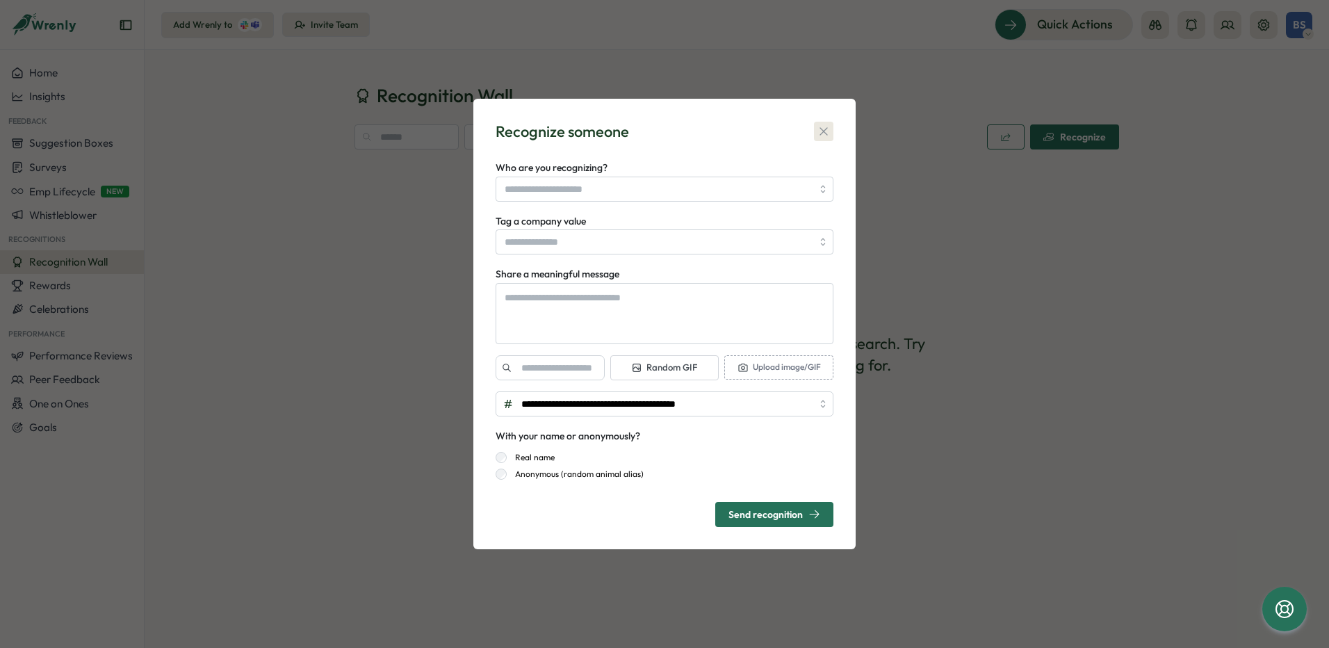
click at [821, 135] on icon "button" at bounding box center [824, 131] width 14 height 14
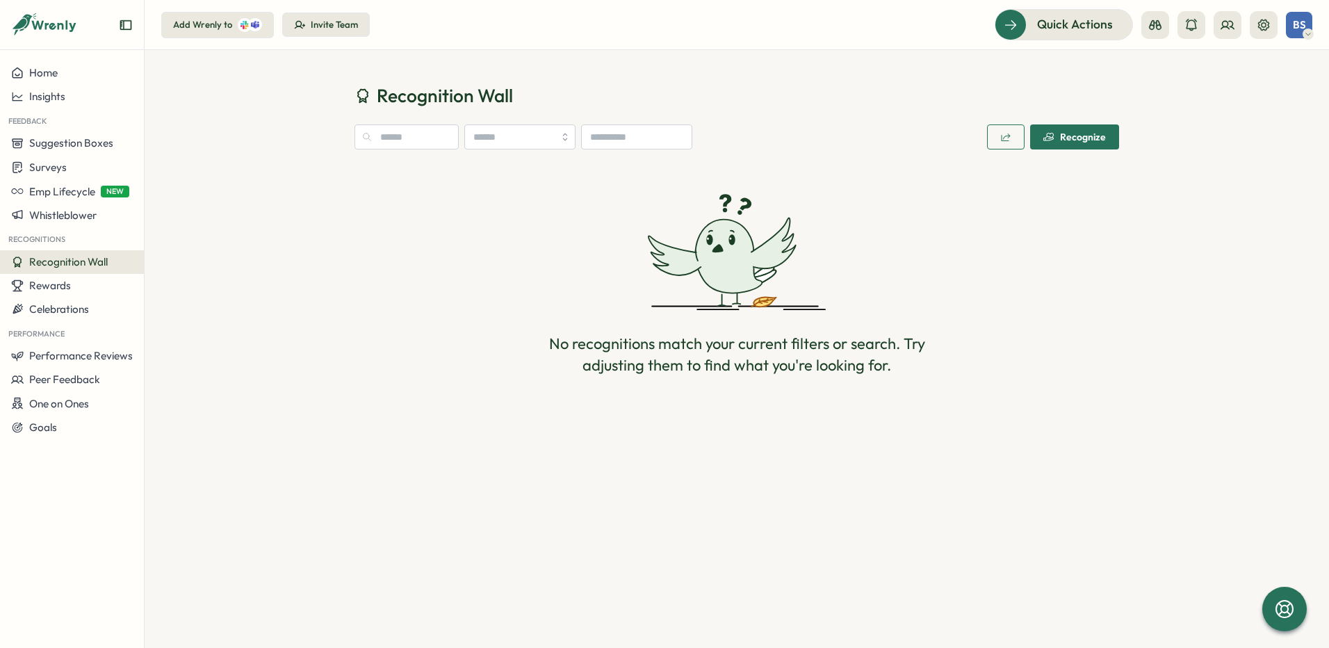
click at [214, 18] on div "Add Wrenly to" at bounding box center [217, 25] width 89 height 14
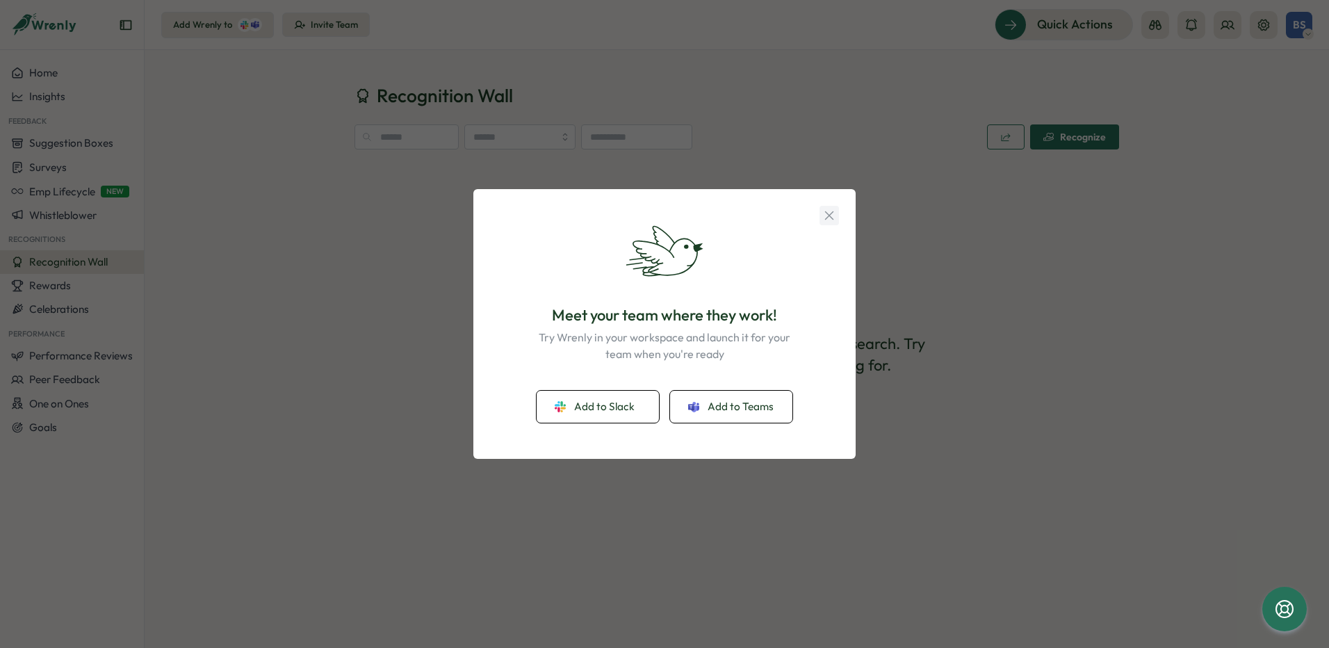
click at [826, 213] on icon "button" at bounding box center [829, 215] width 8 height 8
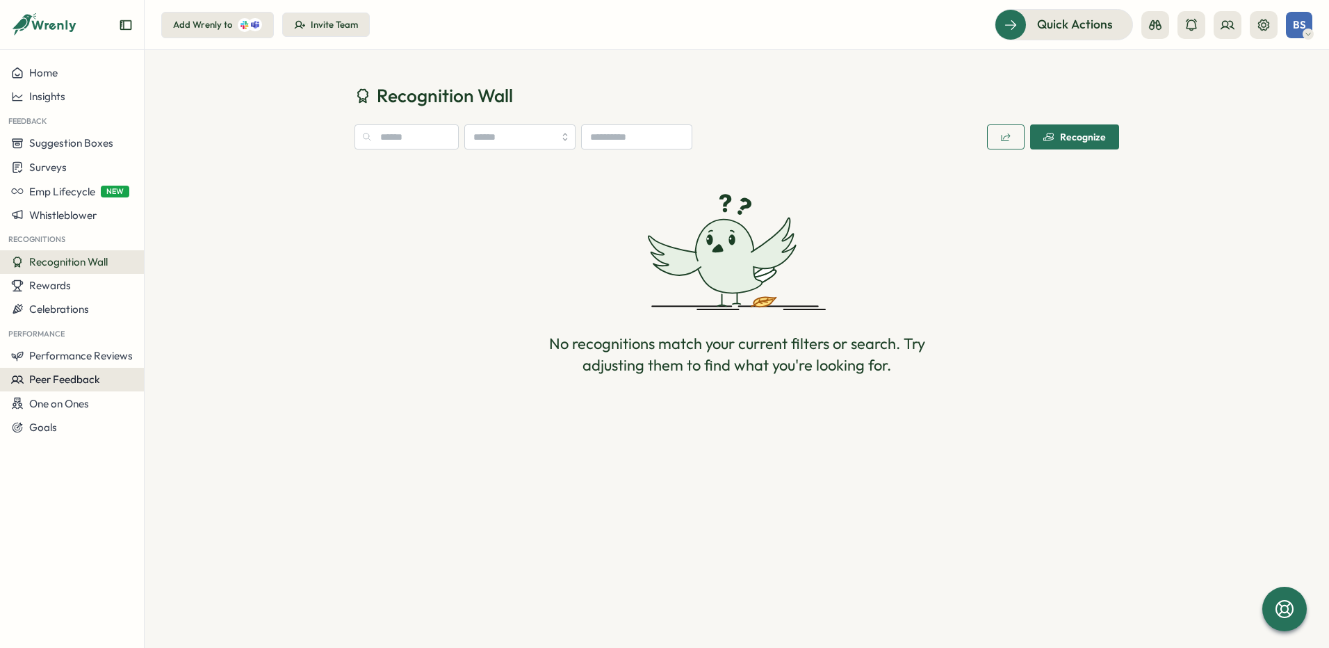
click at [61, 382] on span "Peer Feedback" at bounding box center [64, 378] width 71 height 13
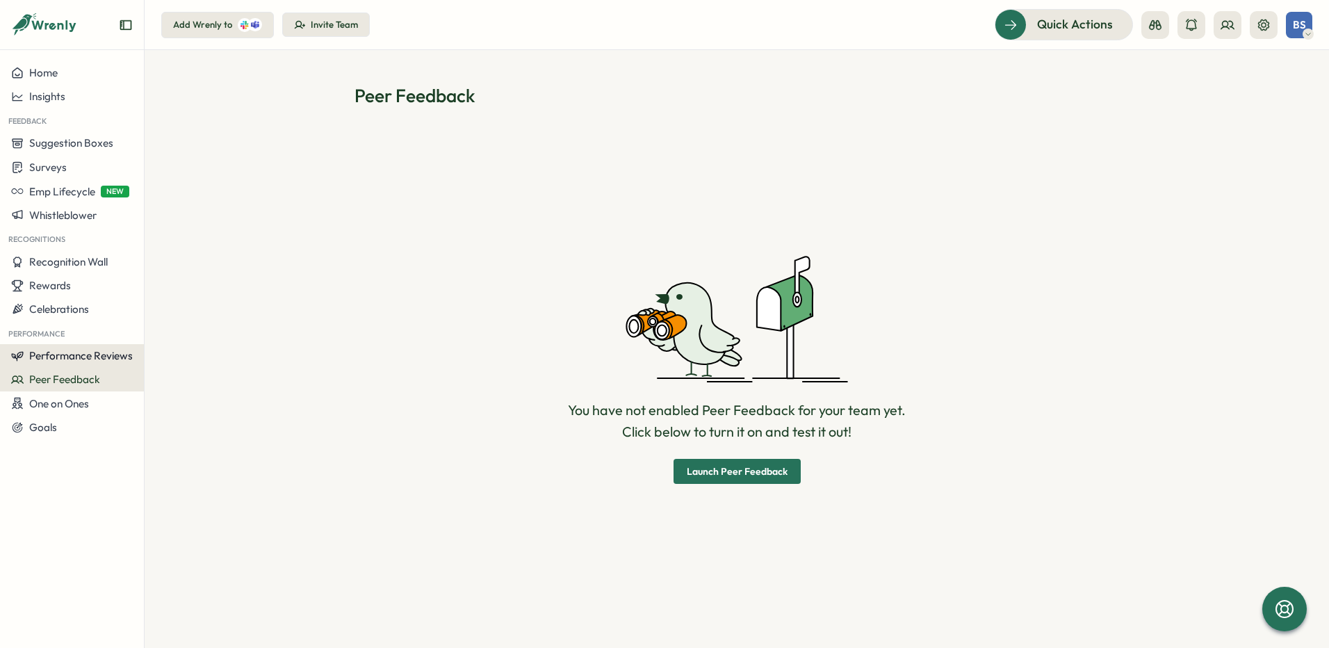
click at [73, 357] on span "Performance Reviews" at bounding box center [81, 355] width 104 height 13
click at [1156, 25] on icon at bounding box center [1155, 25] width 13 height 10
click at [1039, 19] on span "Quick Actions" at bounding box center [1055, 24] width 76 height 18
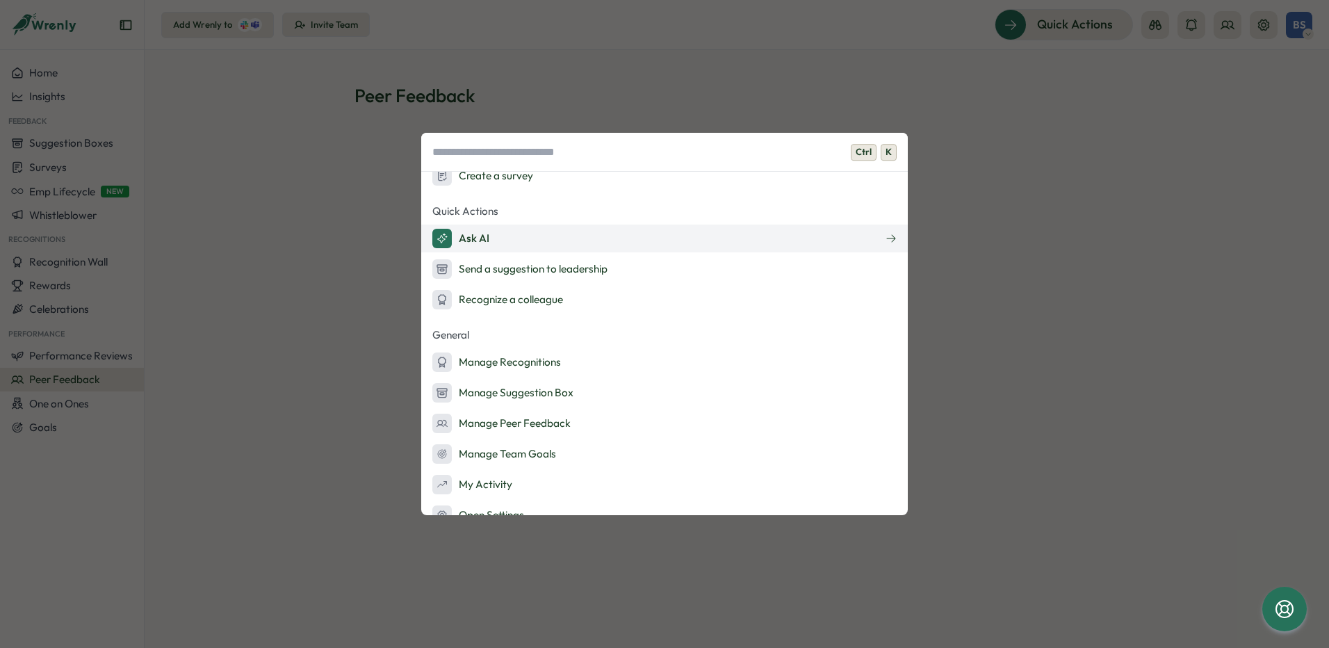
scroll to position [120, 0]
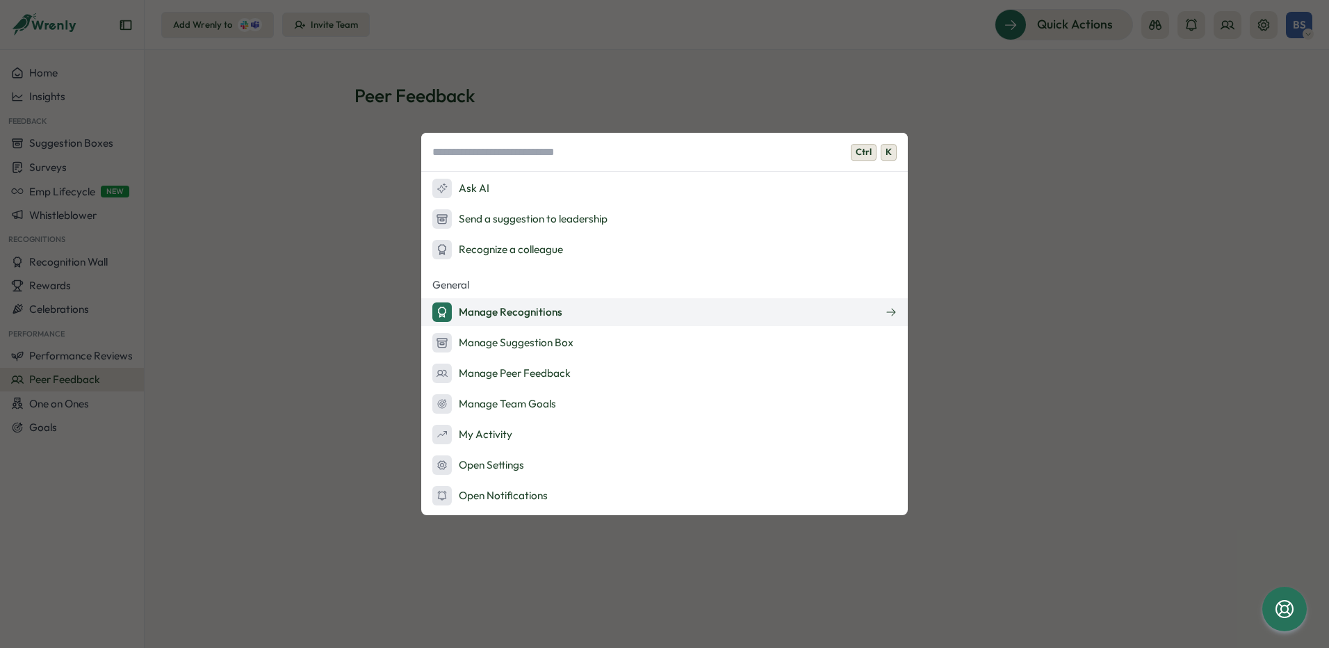
click at [880, 309] on button "Manage Recognitions" at bounding box center [664, 312] width 486 height 28
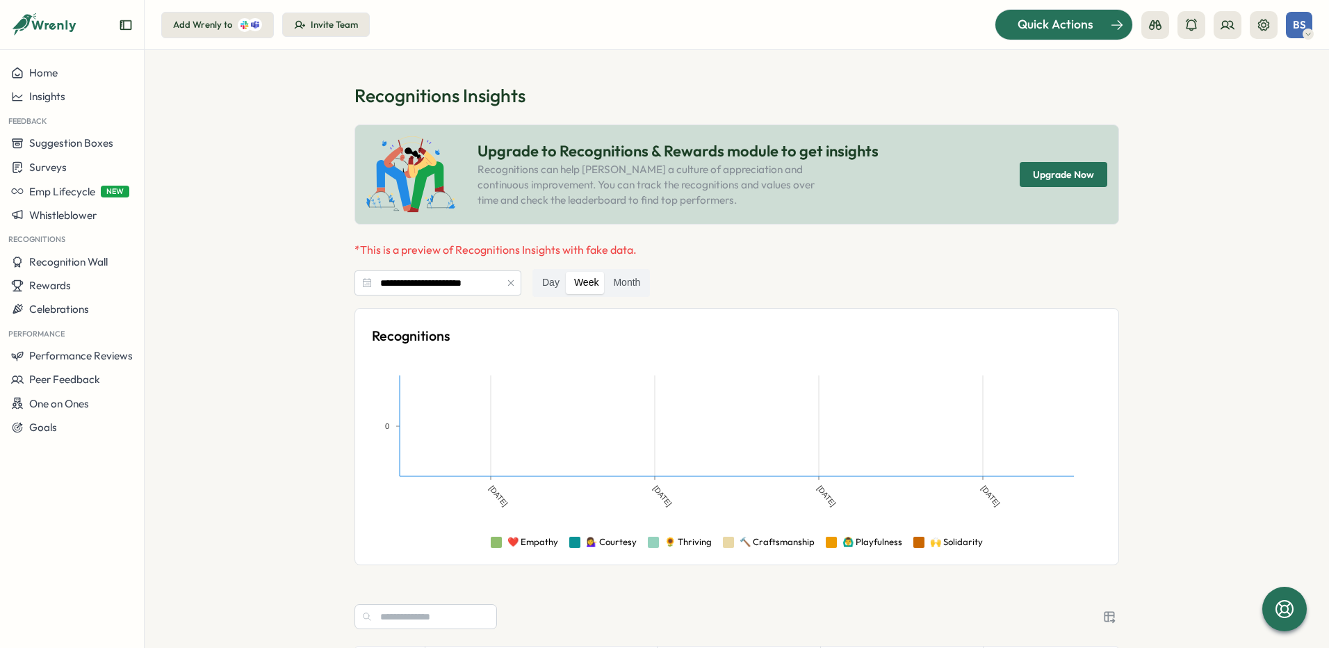
click at [1027, 17] on span "Quick Actions" at bounding box center [1055, 24] width 76 height 18
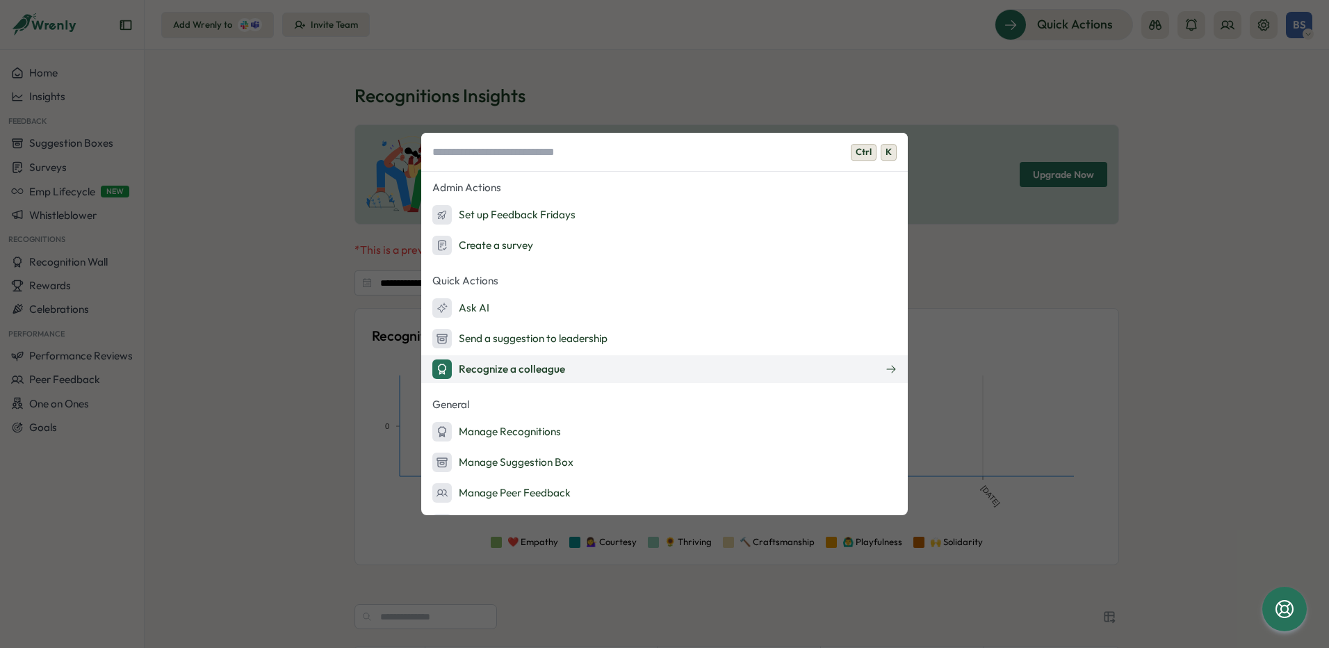
click at [877, 364] on button "Recognize a colleague" at bounding box center [664, 369] width 486 height 28
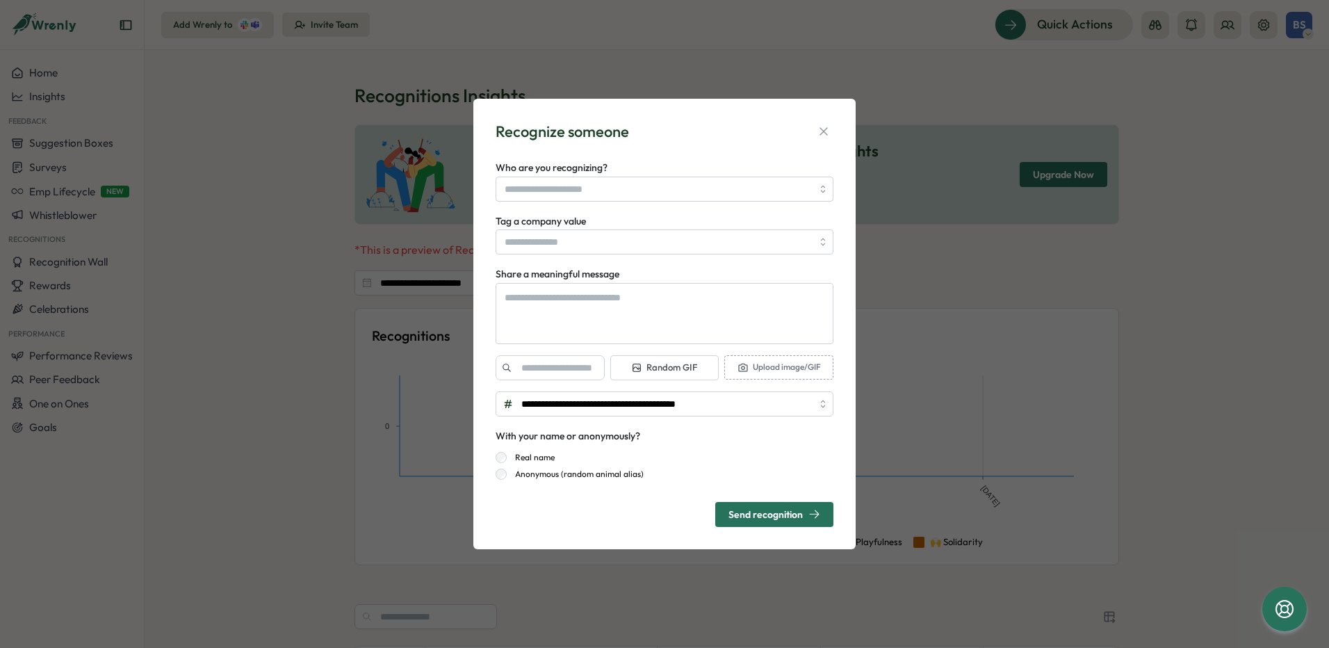
type textarea "*"
click at [828, 134] on icon "button" at bounding box center [824, 131] width 14 height 14
